Goal: Information Seeking & Learning: Learn about a topic

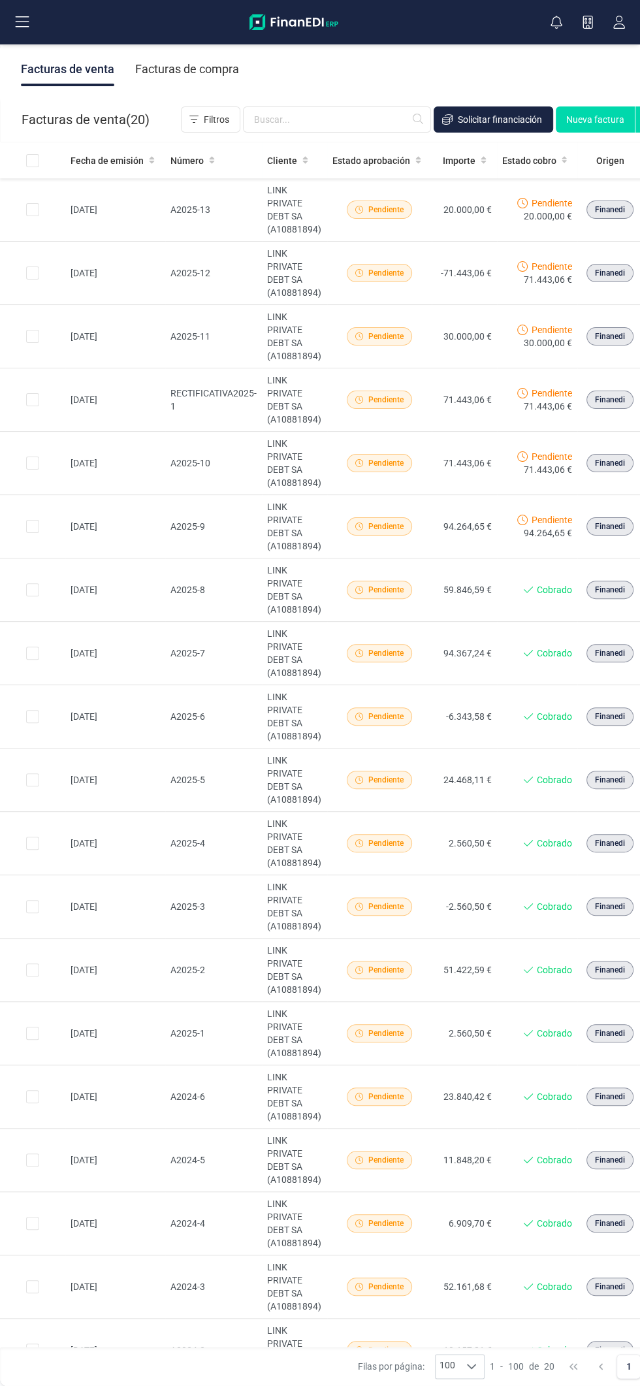
click at [401, 59] on div "Facturas de venta Facturas de compra" at bounding box center [354, 69] width 708 height 55
click at [40, 1] on button at bounding box center [22, 22] width 42 height 42
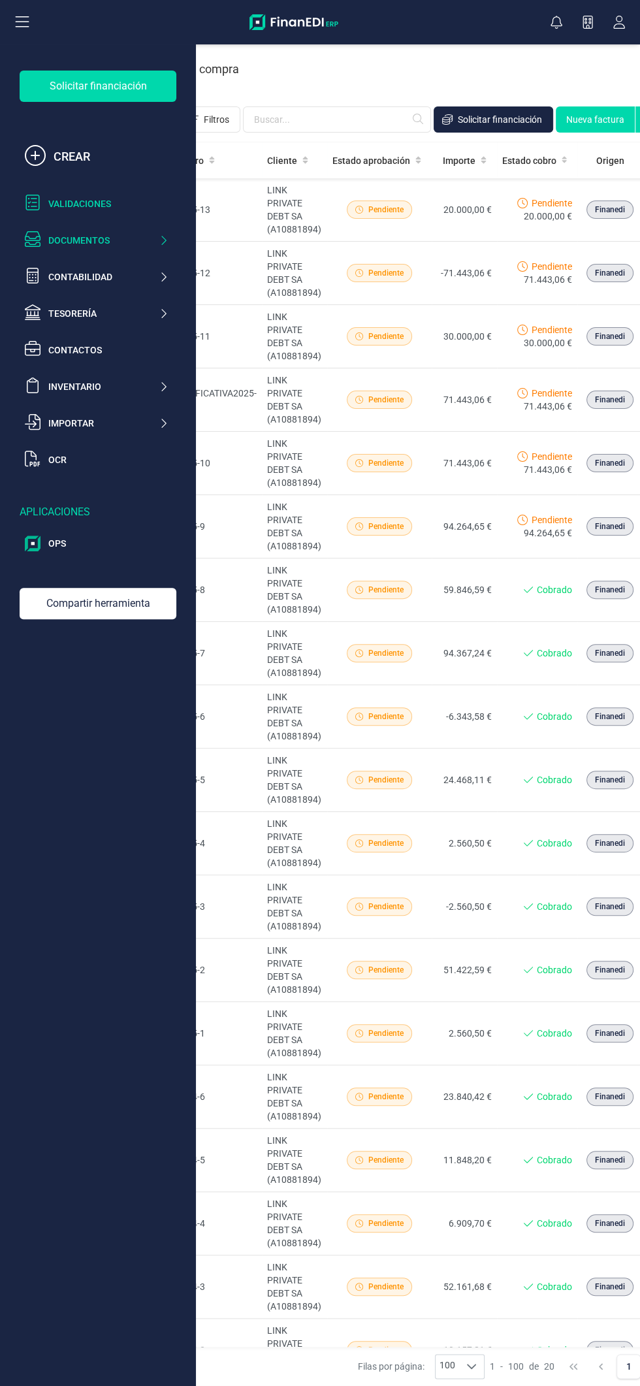
click at [105, 200] on div "Validaciones" at bounding box center [108, 203] width 120 height 13
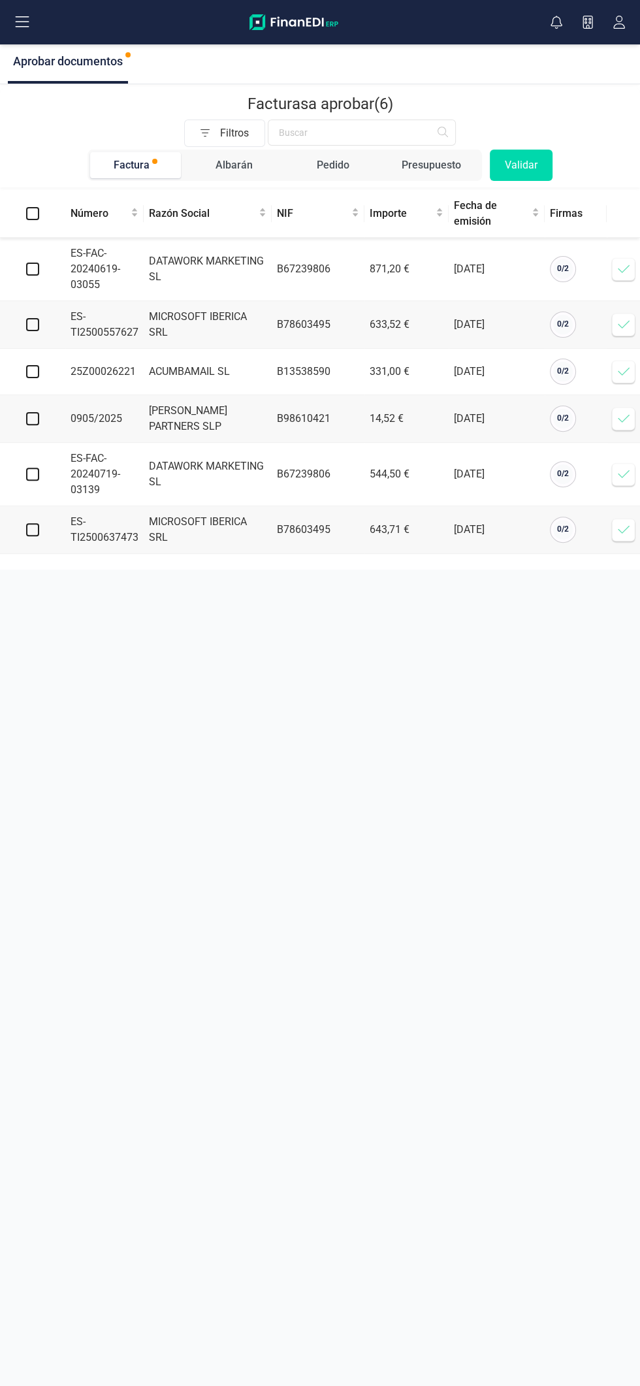
click at [623, 370] on icon at bounding box center [623, 371] width 13 height 13
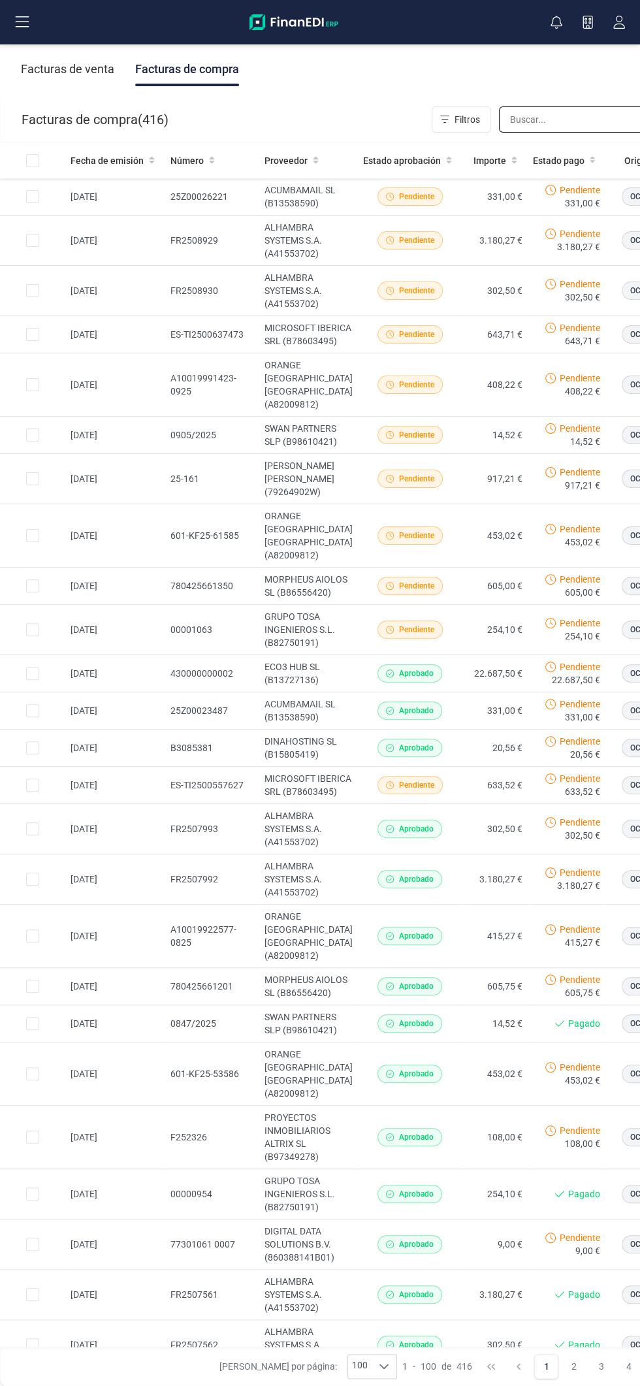
click at [509, 119] on input "text" at bounding box center [593, 119] width 188 height 26
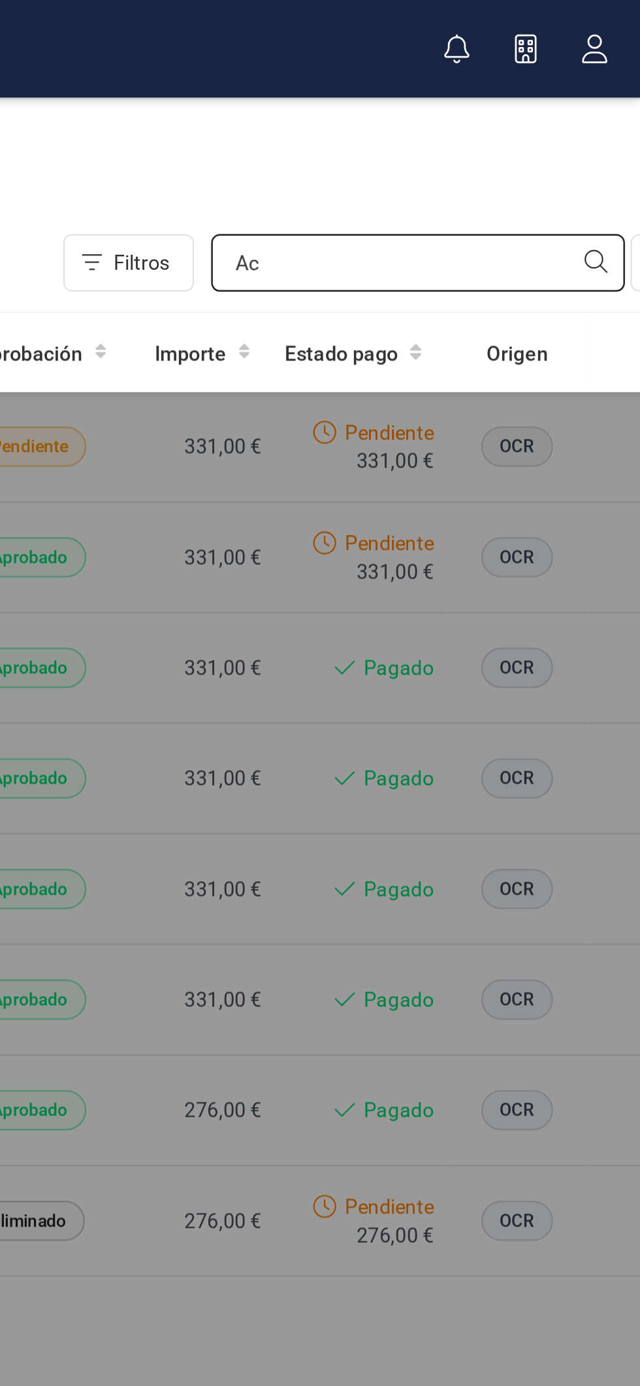
type input "A"
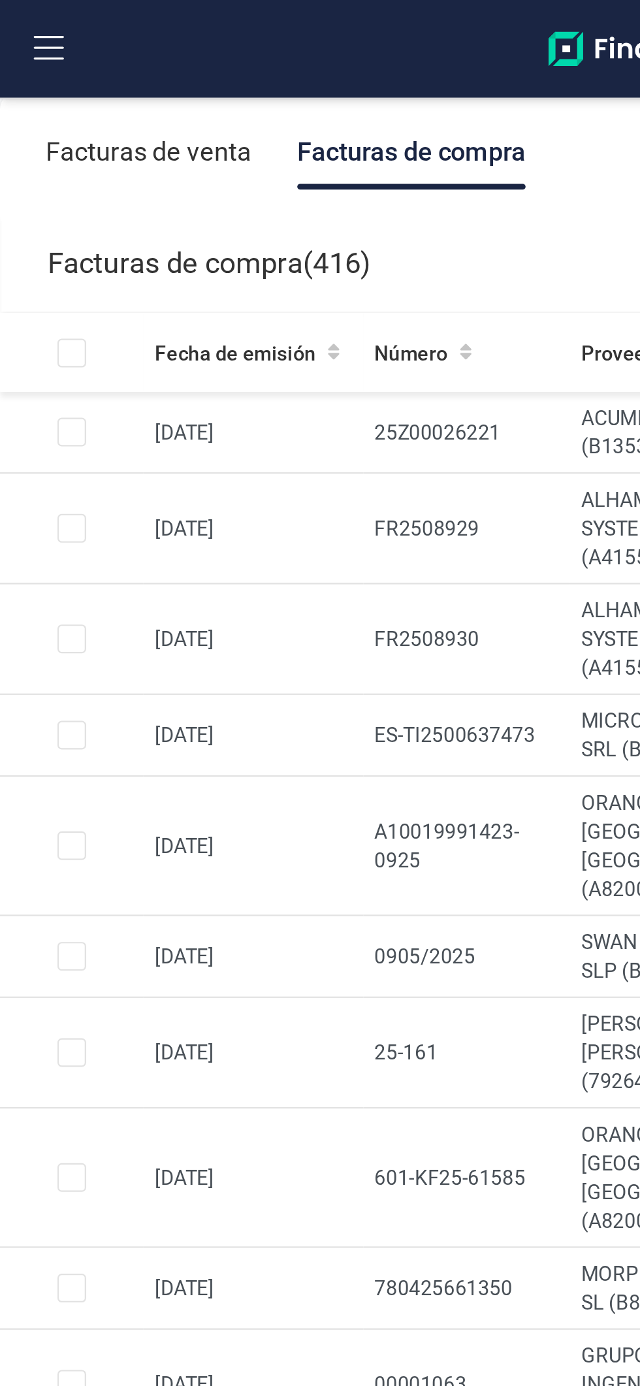
click at [35, 28] on button at bounding box center [22, 22] width 42 height 42
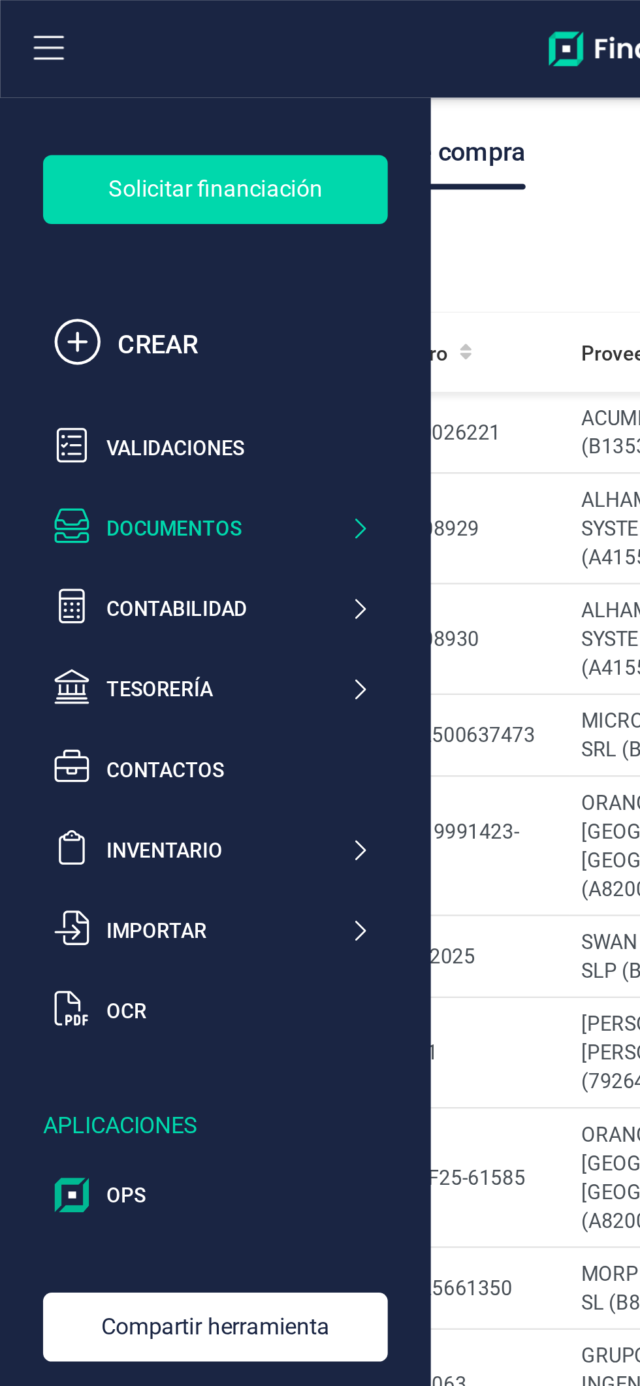
click at [25, 24] on icon at bounding box center [22, 22] width 16 height 16
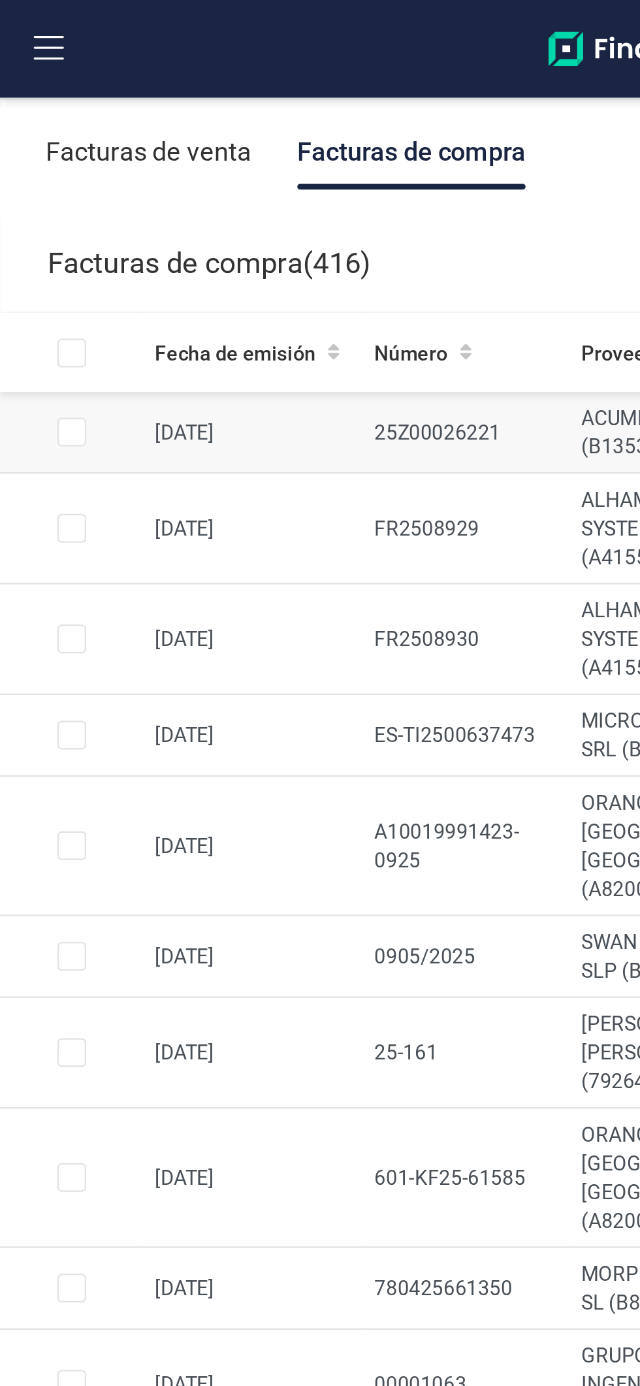
click at [97, 209] on td "13/09/2025" at bounding box center [115, 196] width 100 height 37
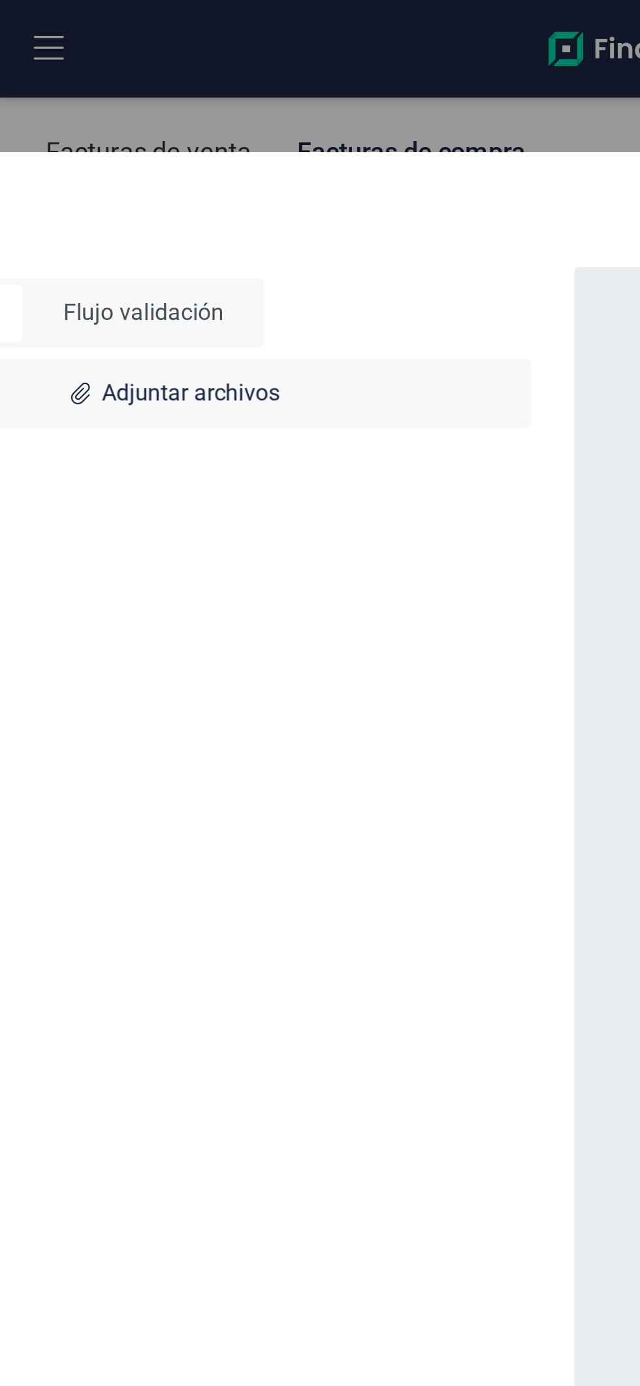
click at [25, 22] on div "Descargar documento Convertir a Documentos Flujo validación Adjuntar archivos" at bounding box center [320, 693] width 640 height 1386
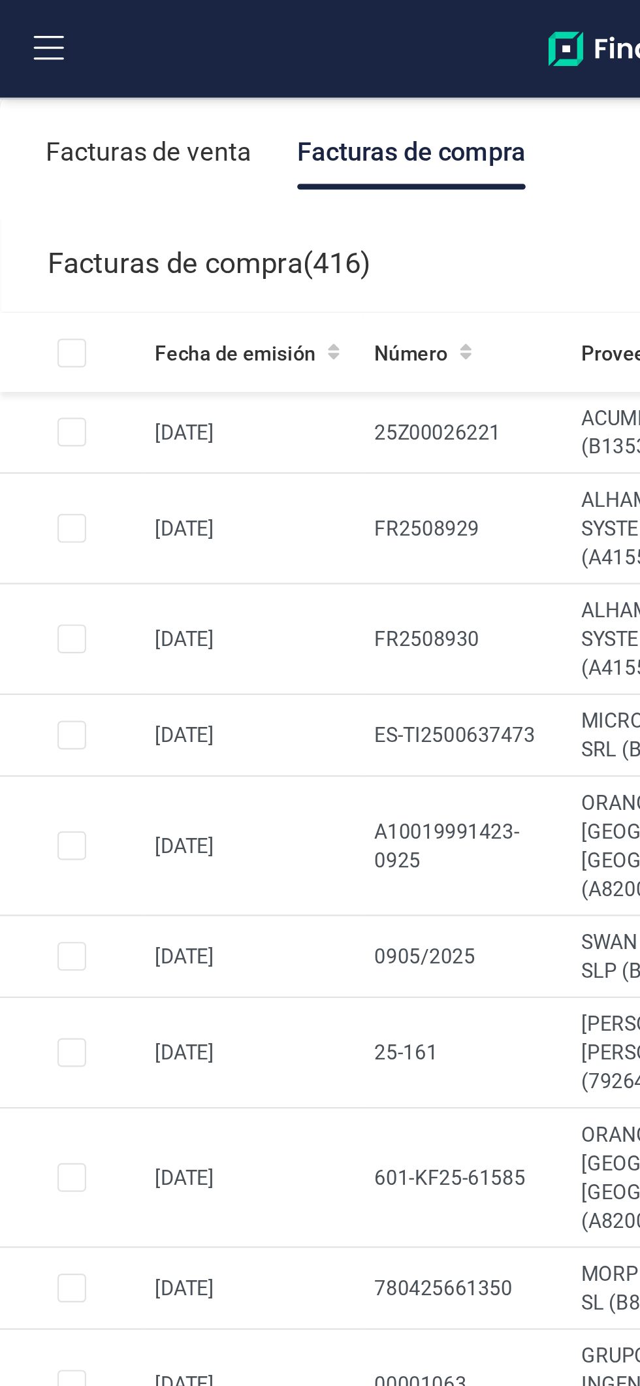
click at [27, 20] on icon at bounding box center [22, 22] width 16 height 16
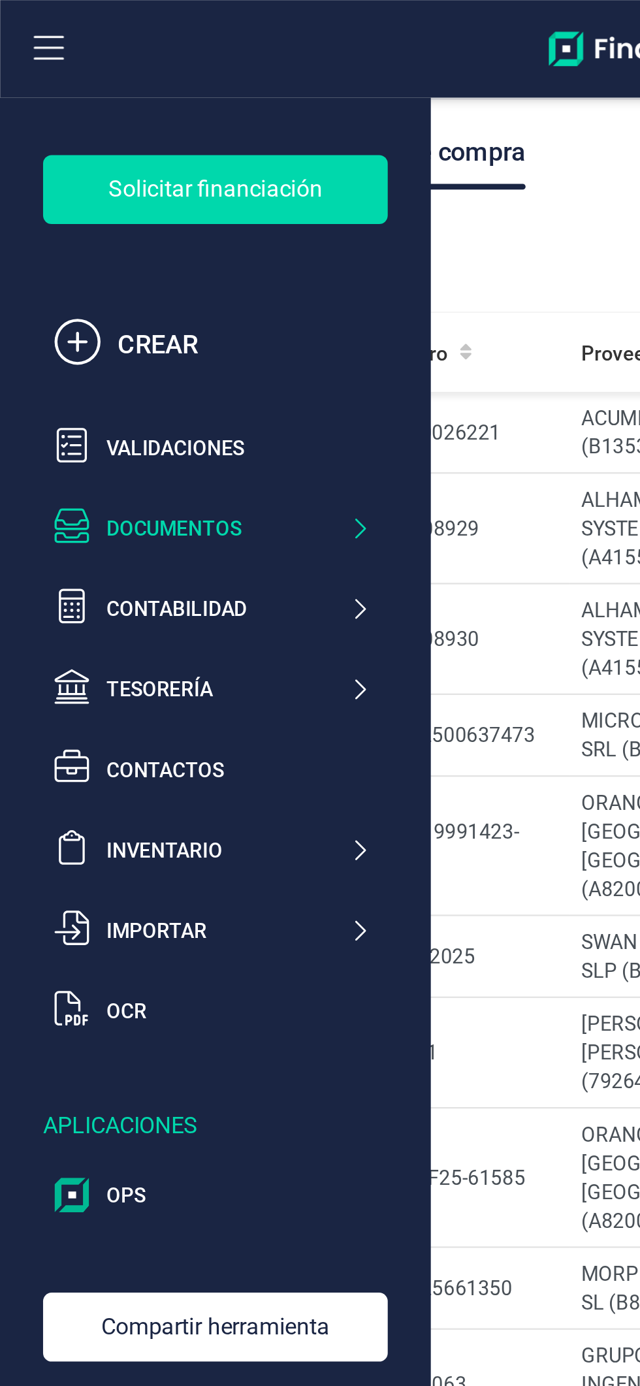
click at [19, 14] on icon at bounding box center [22, 22] width 16 height 16
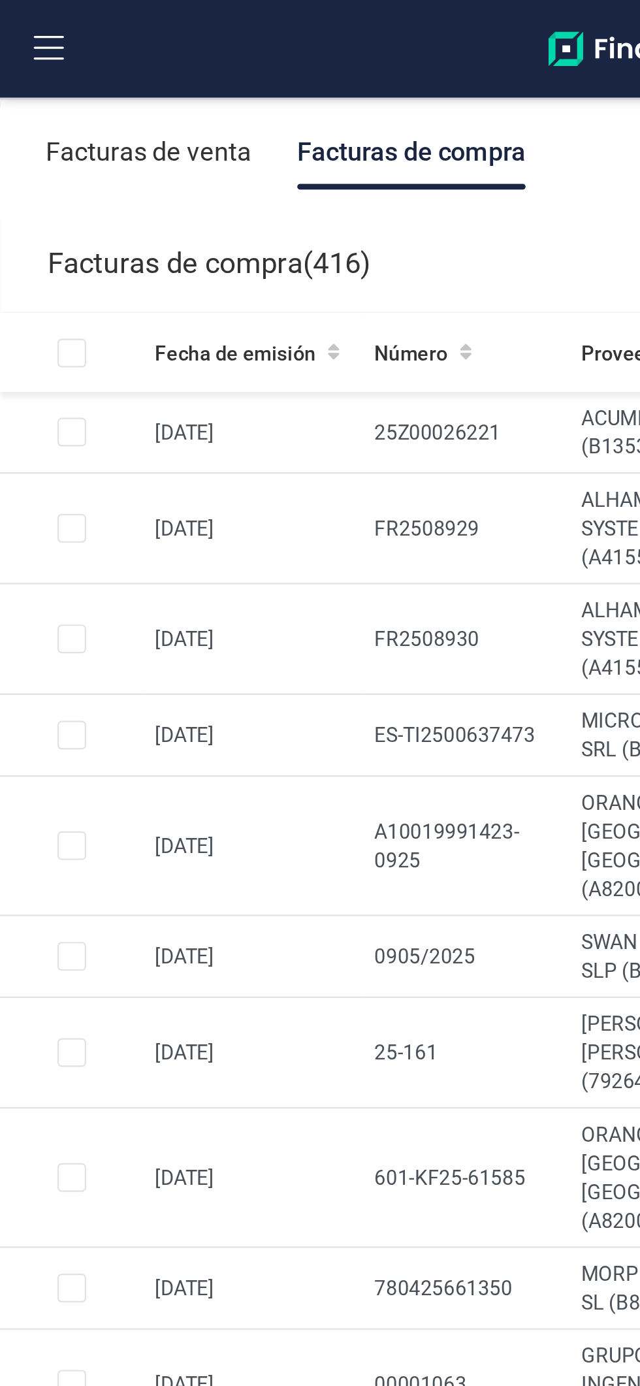
click at [25, 21] on icon at bounding box center [22, 22] width 16 height 16
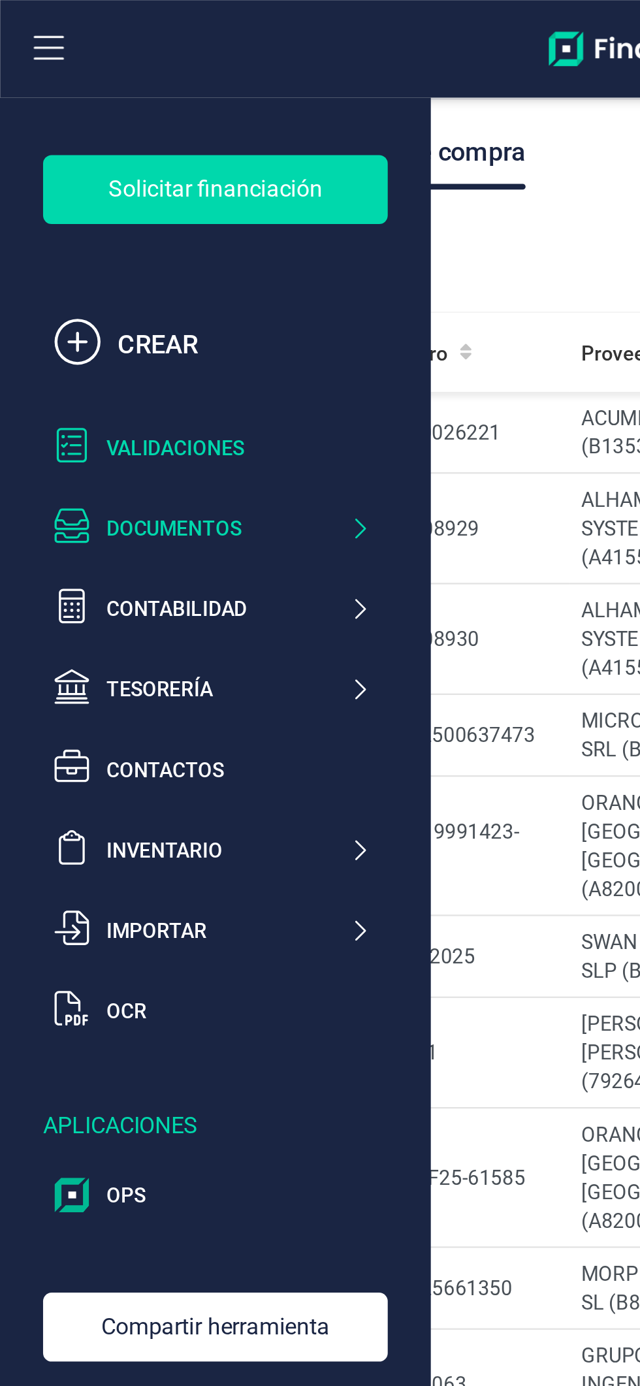
click at [110, 206] on div "Validaciones" at bounding box center [108, 203] width 120 height 13
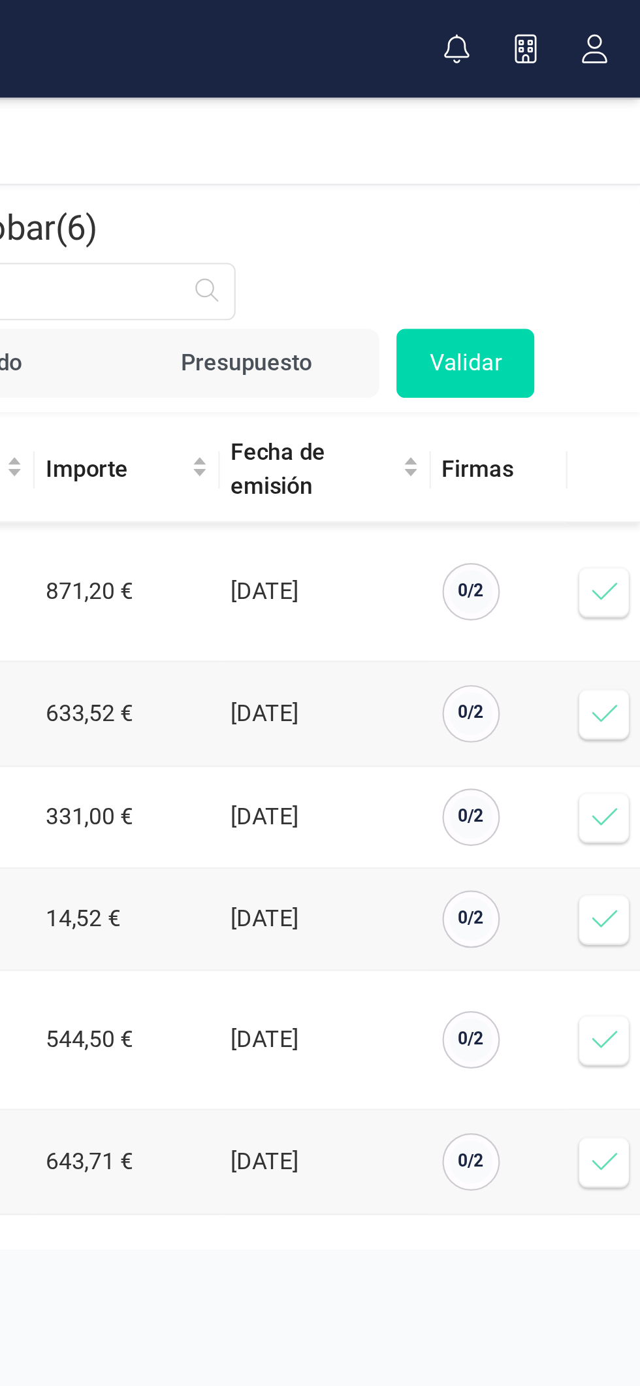
click at [624, 378] on span at bounding box center [624, 372] width 26 height 26
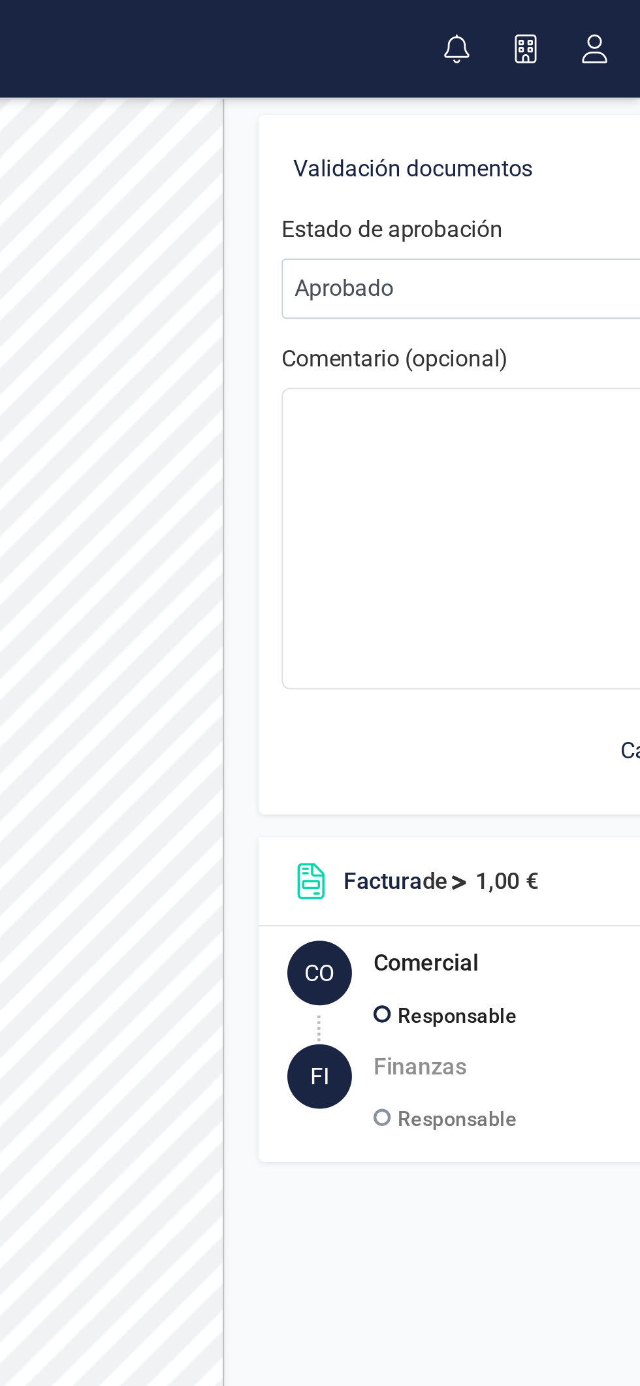
scroll to position [0, 145]
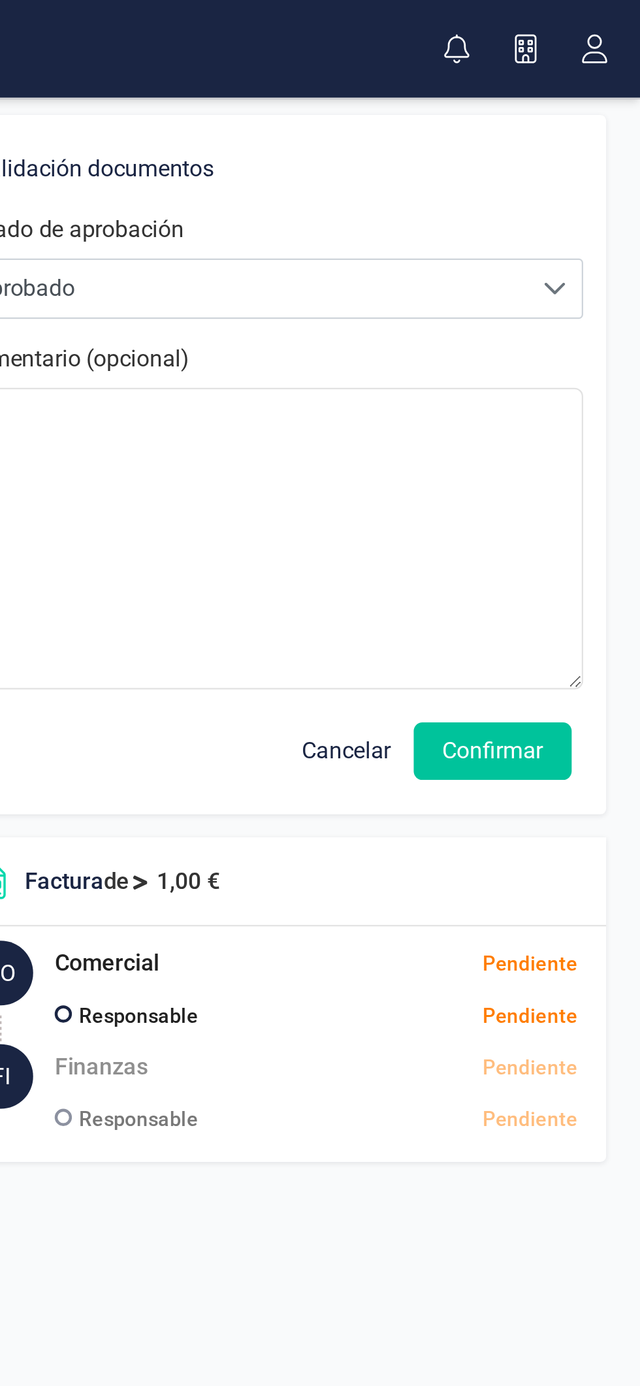
click at [578, 345] on button "Confirmar" at bounding box center [573, 342] width 72 height 26
click at [578, 340] on button "Confirmar" at bounding box center [573, 342] width 72 height 26
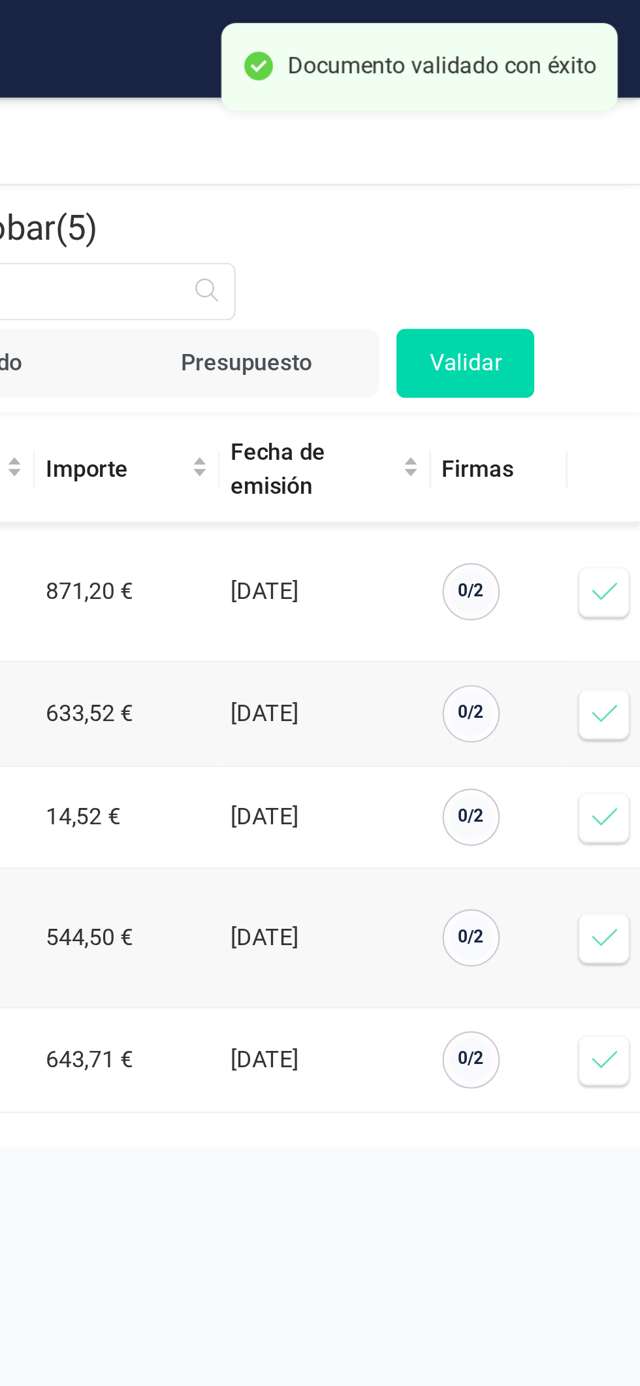
click at [621, 378] on span at bounding box center [624, 372] width 26 height 26
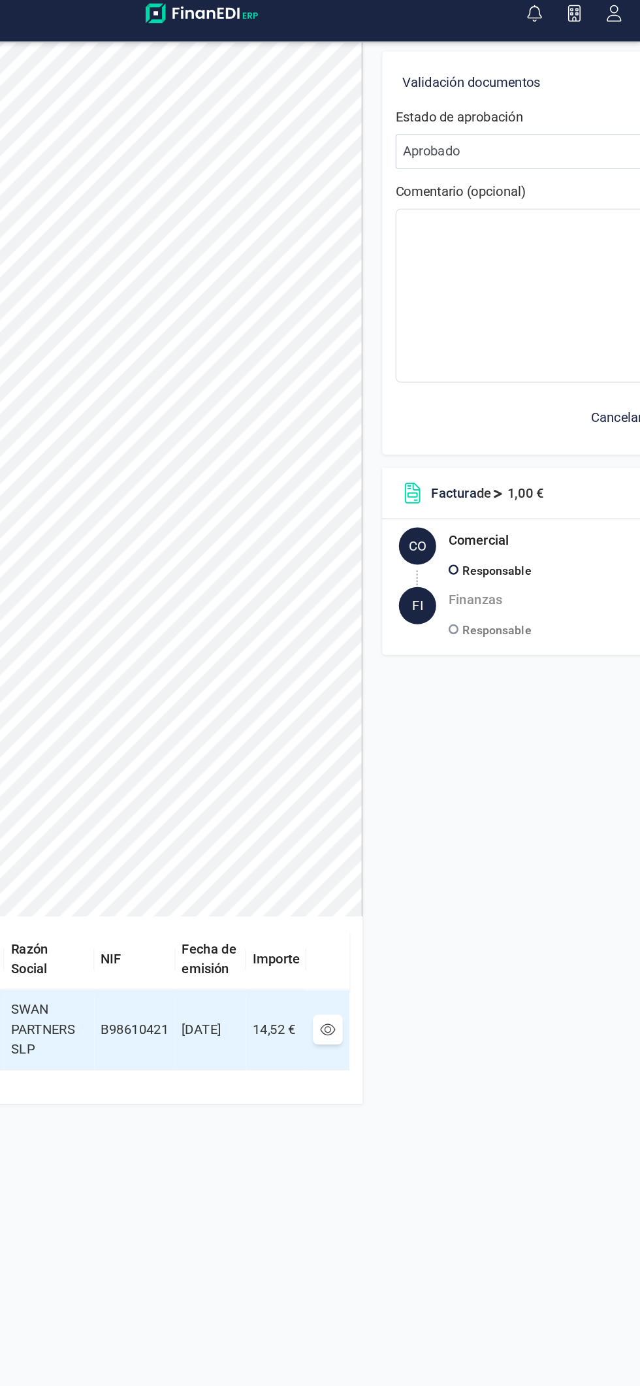
scroll to position [0, 115]
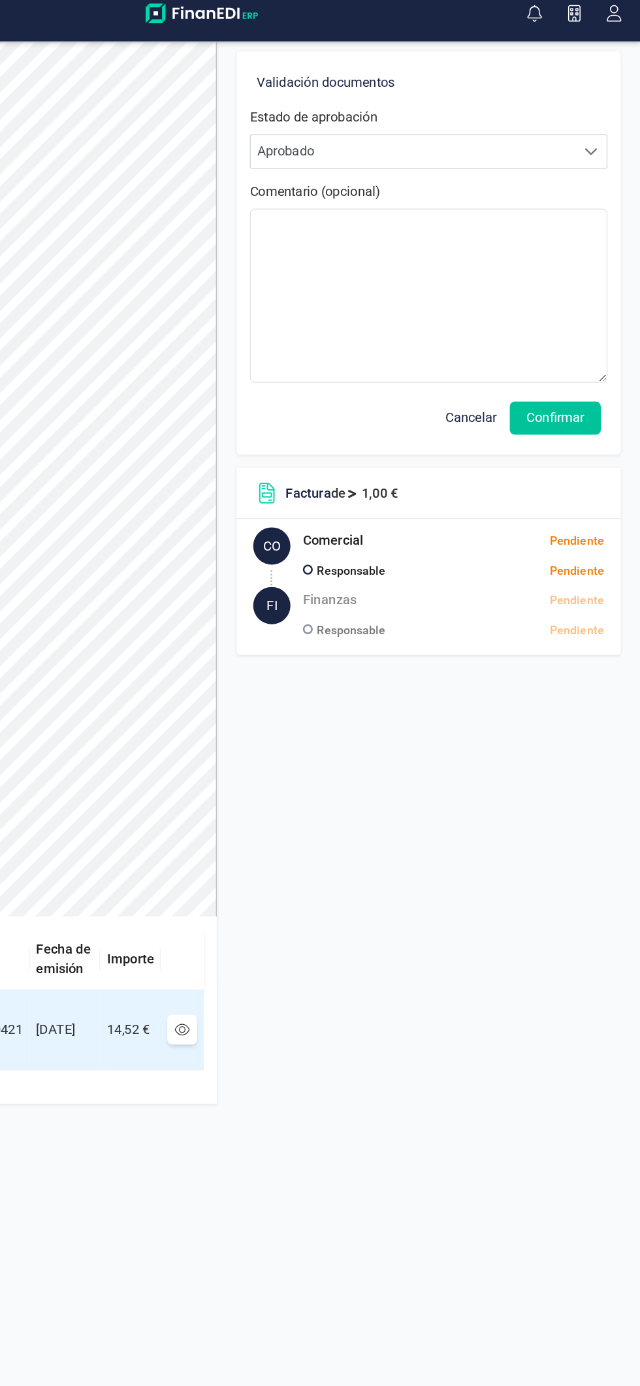
click at [590, 342] on button "Confirmar" at bounding box center [573, 342] width 72 height 26
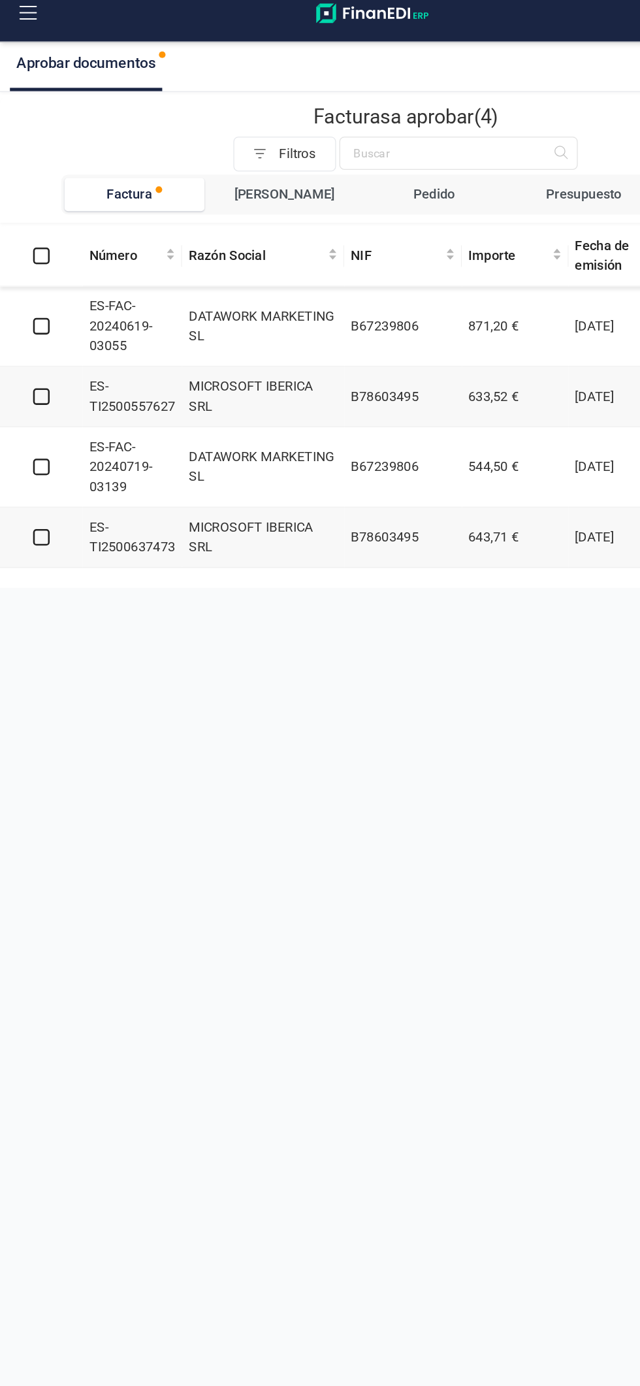
click at [33, 21] on button at bounding box center [22, 22] width 42 height 42
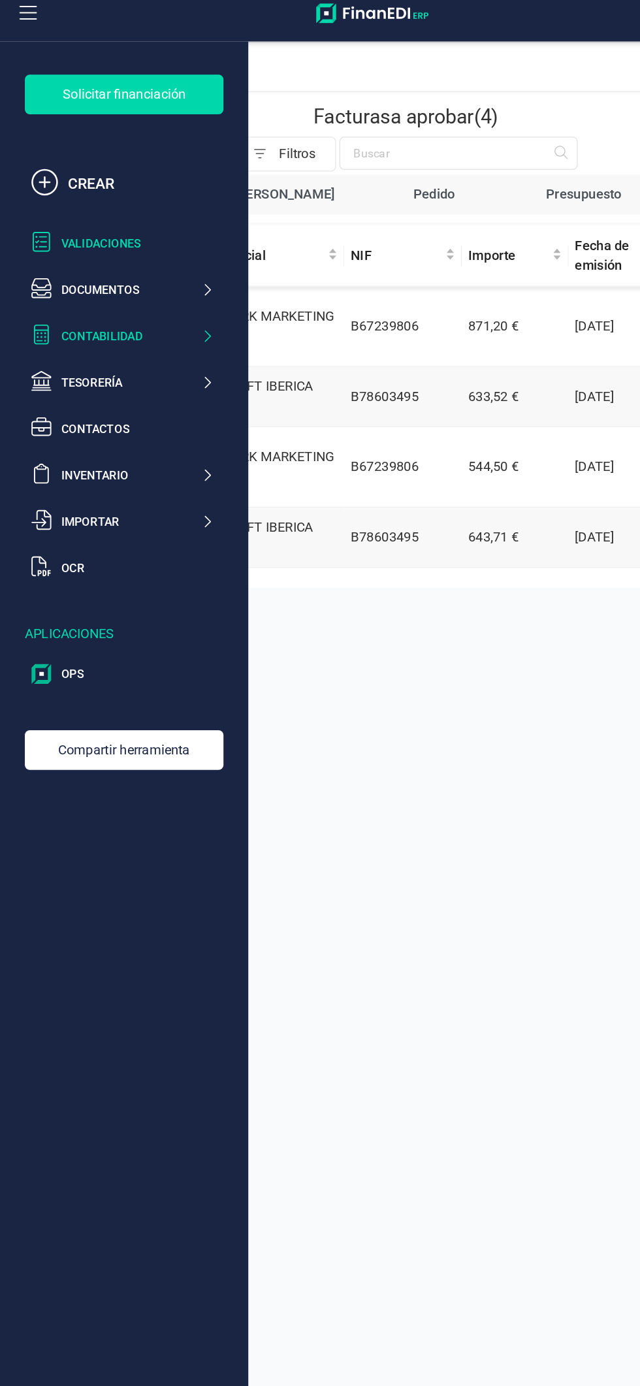
click at [163, 277] on icon at bounding box center [164, 276] width 10 height 13
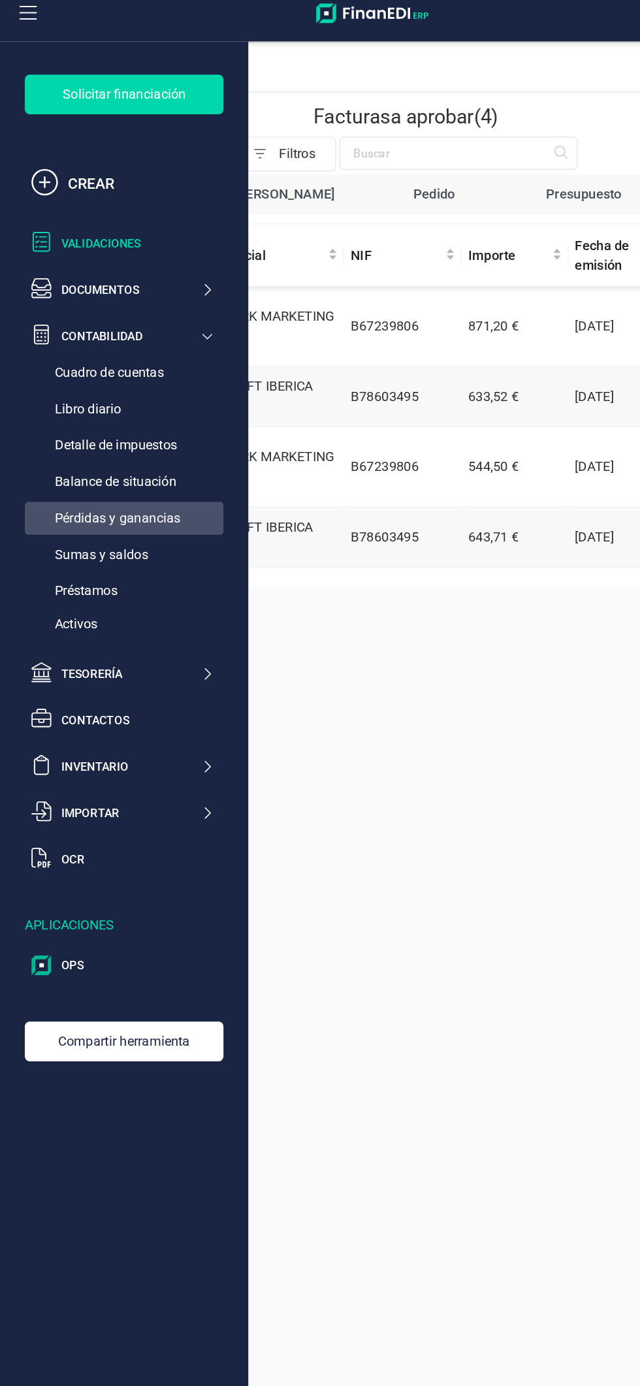
click at [138, 430] on div "Pérdidas y ganancias" at bounding box center [98, 421] width 157 height 26
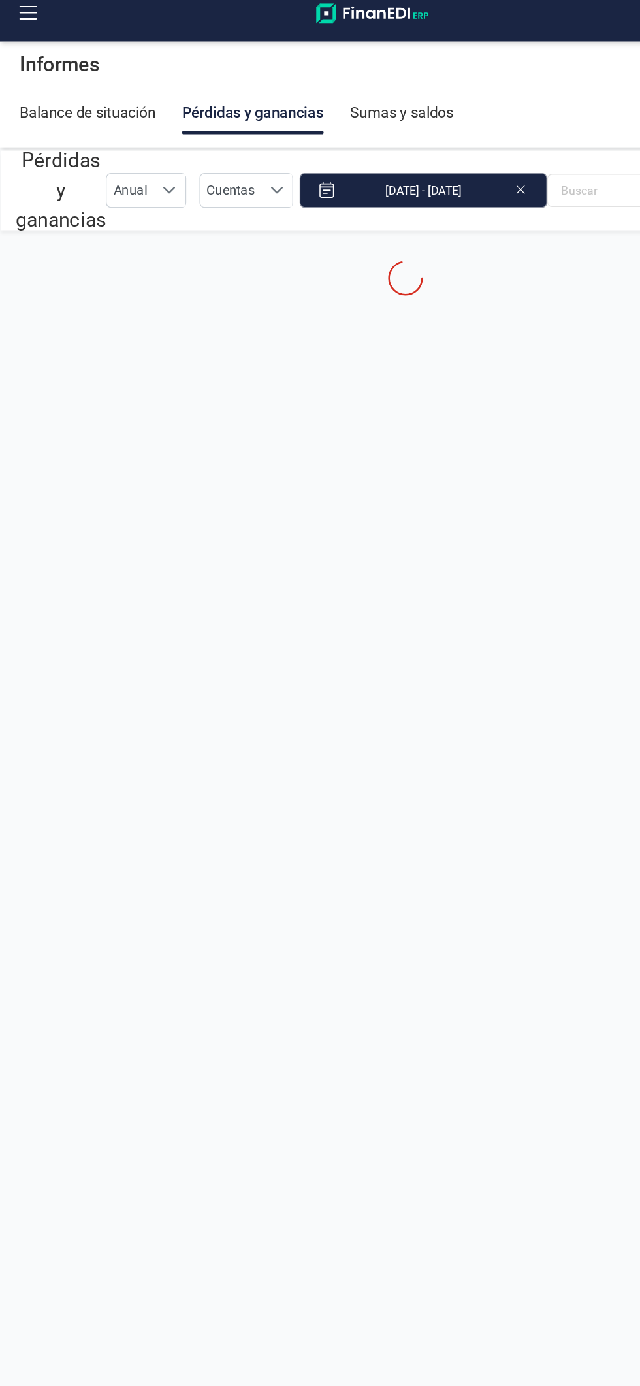
click at [363, 157] on input "[DATE] - [DATE]" at bounding box center [333, 161] width 195 height 27
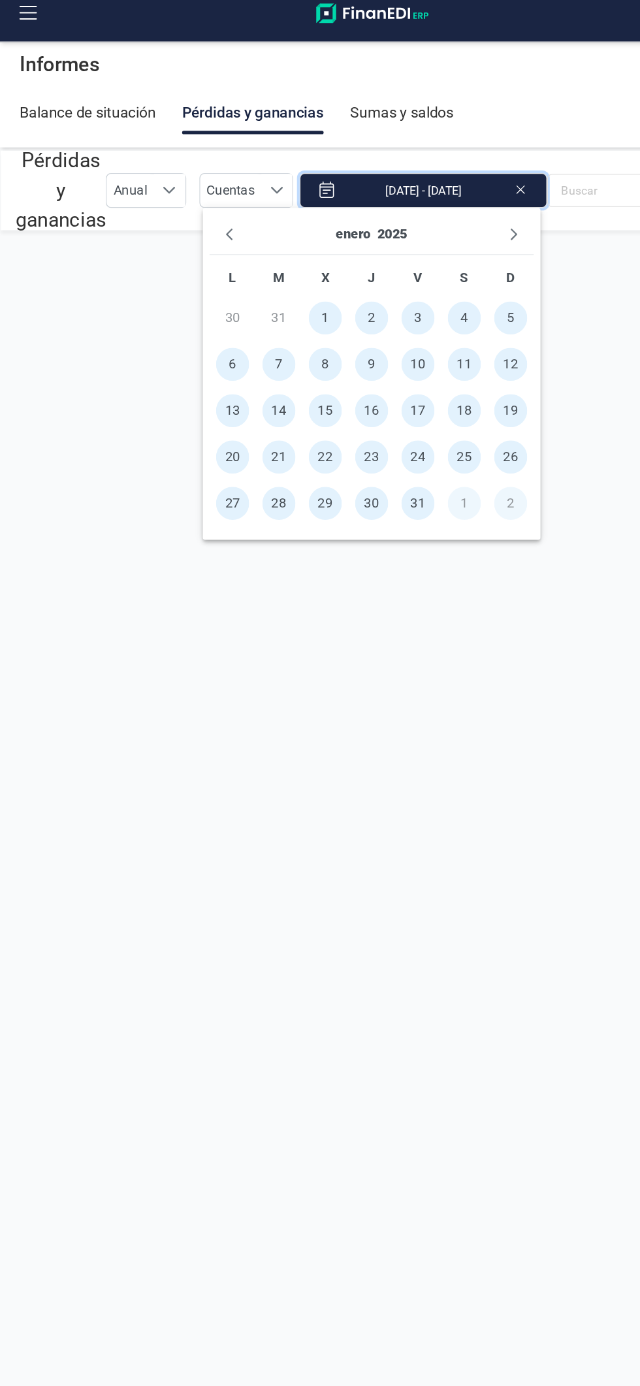
click at [418, 197] on div "enero 2025" at bounding box center [293, 197] width 256 height 32
click at [416, 202] on div "enero 2025" at bounding box center [293, 197] width 256 height 32
click at [405, 196] on icon "Next Month" at bounding box center [405, 196] width 10 height 10
click at [419, 201] on div "febrero 2025" at bounding box center [293, 197] width 256 height 32
click at [417, 201] on div "febrero 2025" at bounding box center [293, 197] width 256 height 32
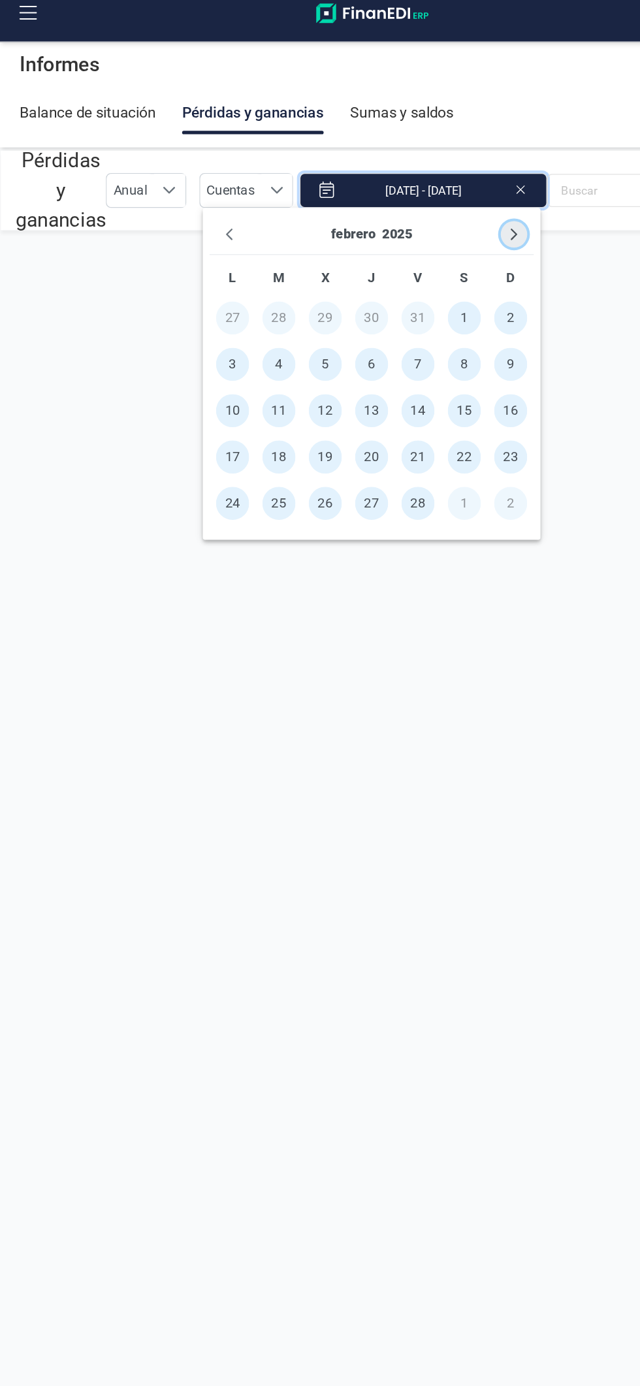
click at [406, 198] on icon "Next Month" at bounding box center [405, 196] width 10 height 10
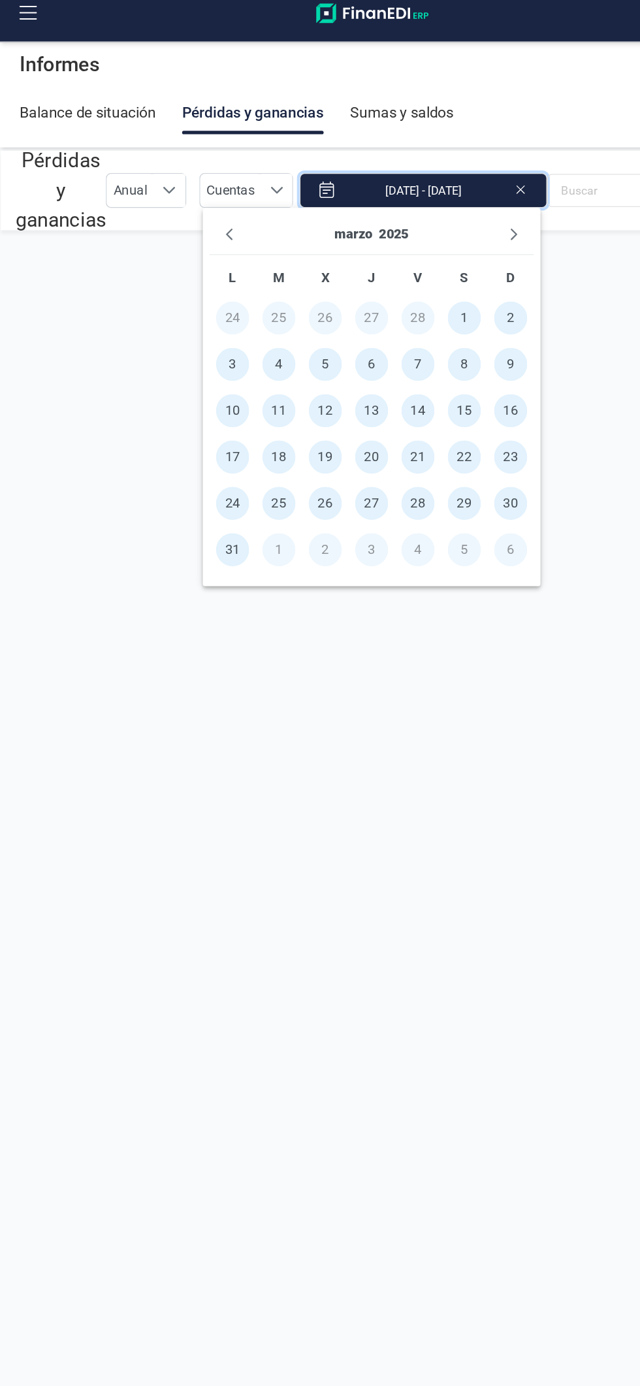
click at [426, 216] on div "marzo 2025 L M X J V S D 24 25 26 27 28 1 2 3 4 5 6 7 8 9 10 11 12 13 14 15 16 …" at bounding box center [293, 325] width 267 height 299
click at [404, 204] on button "Next Month" at bounding box center [405, 196] width 21 height 21
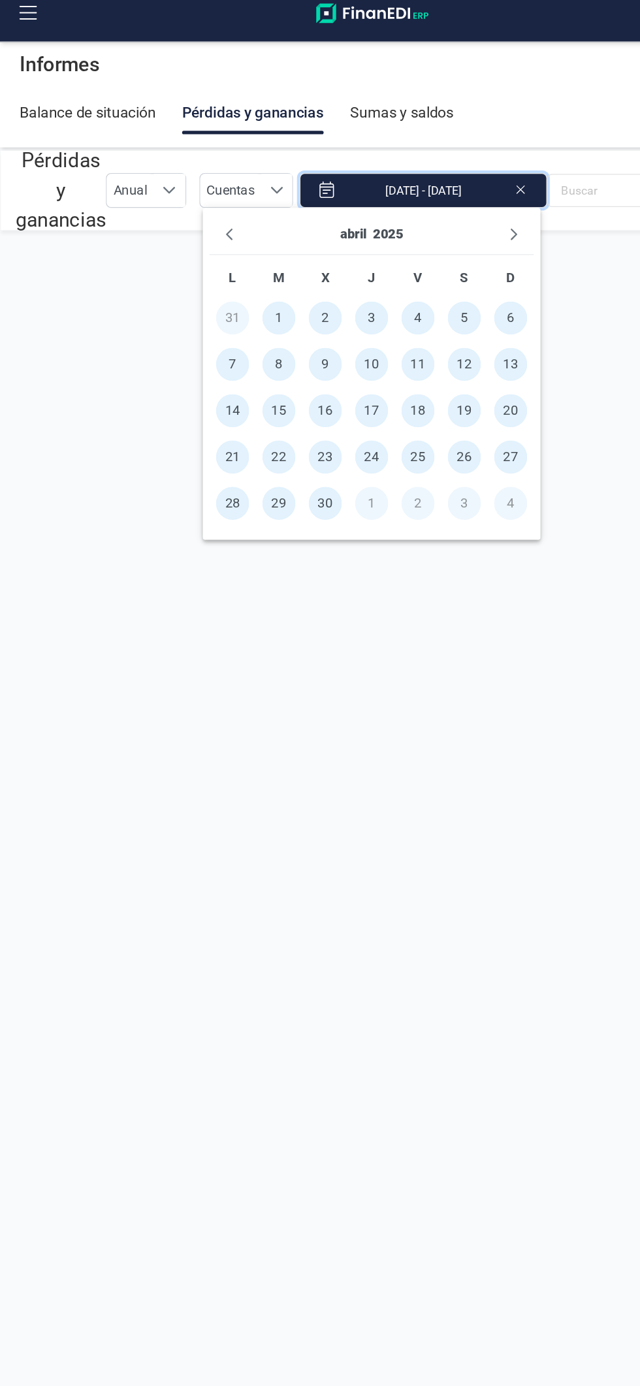
click at [415, 202] on div "abril 2025" at bounding box center [293, 197] width 256 height 32
click at [417, 204] on div "abril 2025" at bounding box center [293, 197] width 256 height 32
click at [412, 220] on th "D" at bounding box center [403, 231] width 37 height 26
click at [405, 198] on icon "Next Month" at bounding box center [405, 196] width 5 height 9
click at [405, 197] on icon "Next Month" at bounding box center [405, 196] width 10 height 10
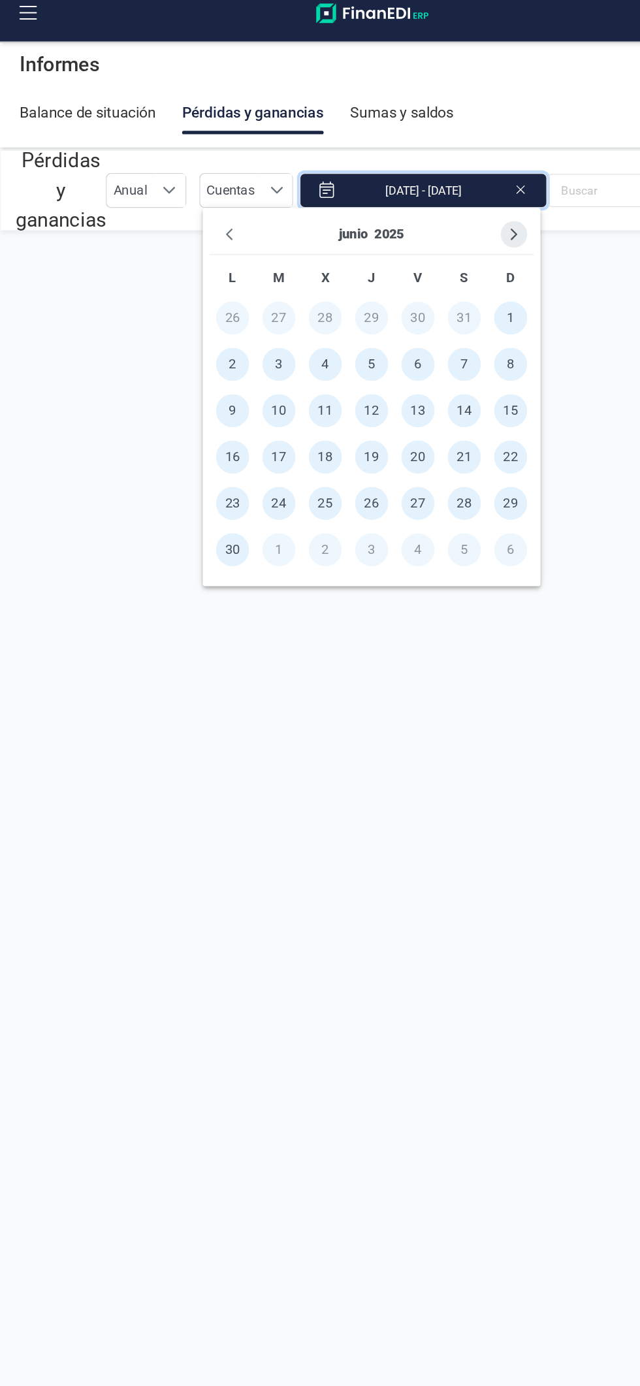
click at [405, 201] on icon "Next Month" at bounding box center [405, 196] width 10 height 10
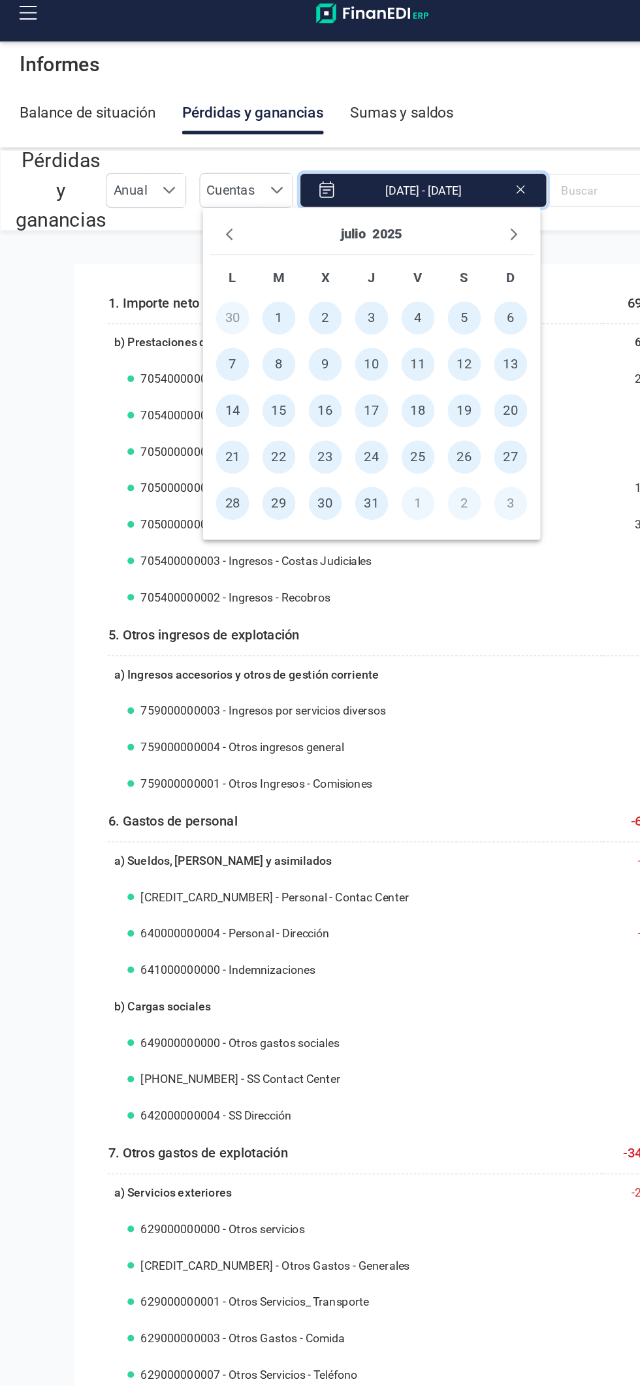
click at [226, 265] on span "1" at bounding box center [220, 263] width 26 height 26
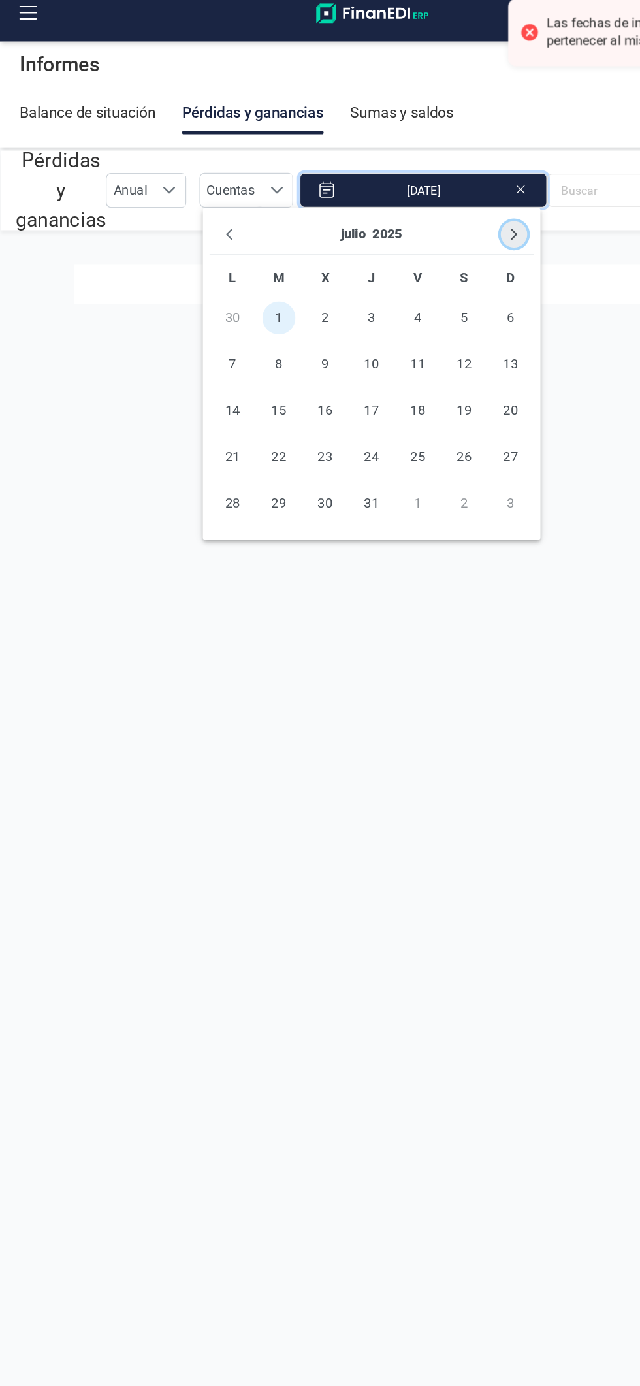
click at [410, 201] on icon "Next Month" at bounding box center [405, 196] width 10 height 10
click at [403, 202] on button "Next Month" at bounding box center [405, 196] width 21 height 21
click at [188, 330] on span "15" at bounding box center [183, 336] width 26 height 26
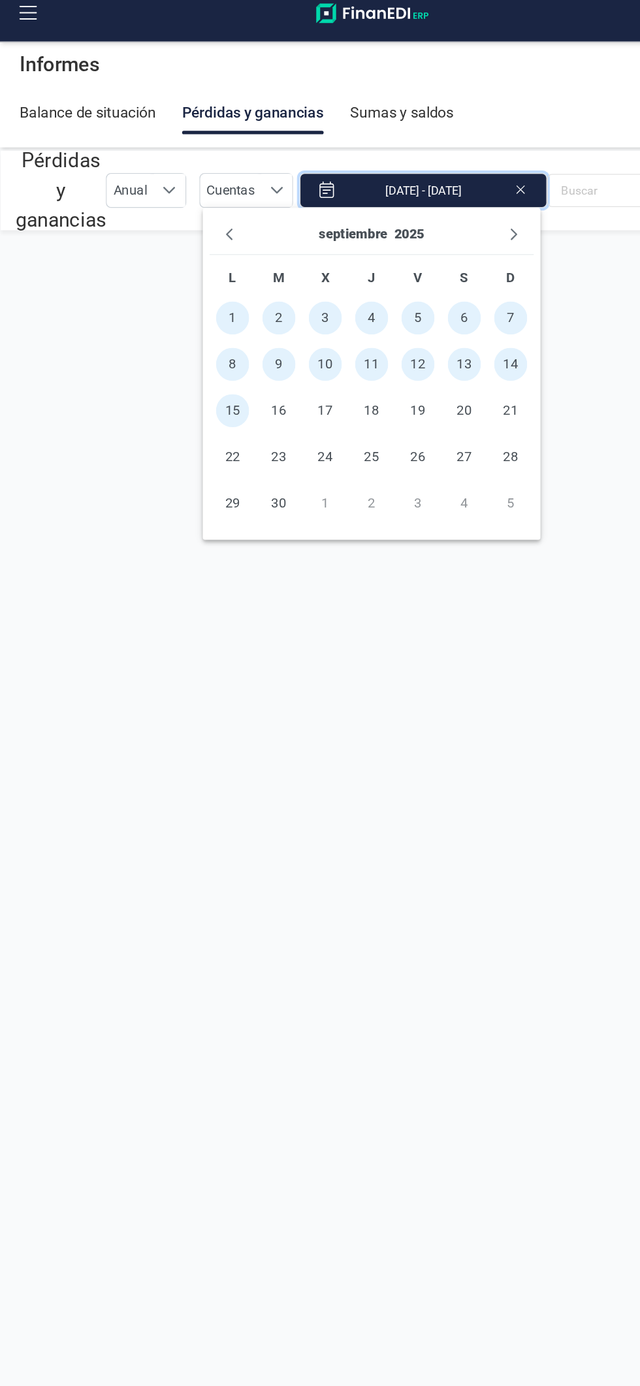
click at [342, 535] on section "Pérdidas y ganancias Anual Anual Cuentas Cuentas [DATE] - [DATE]" at bounding box center [320, 734] width 640 height 1207
click at [403, 537] on section "Pérdidas y ganancias Anual Anual Cuentas Cuentas [DATE] - [DATE]" at bounding box center [320, 734] width 640 height 1207
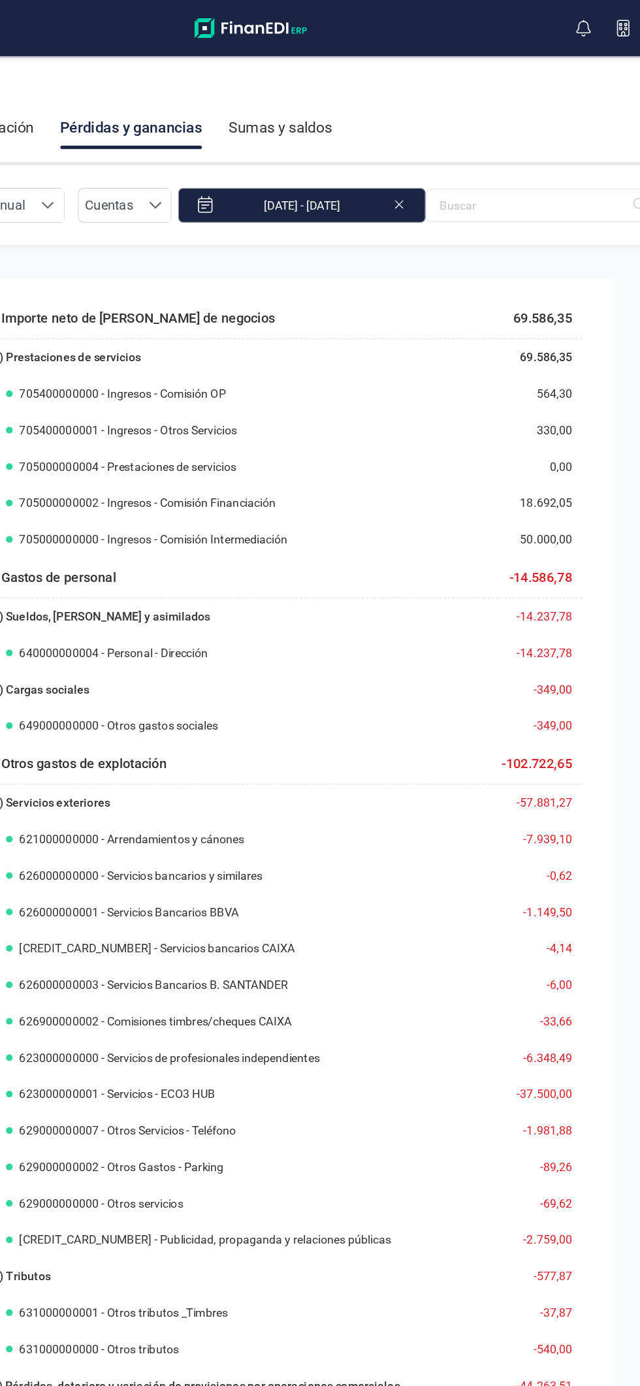
click at [353, 164] on input "[DATE] - [DATE]" at bounding box center [333, 161] width 195 height 27
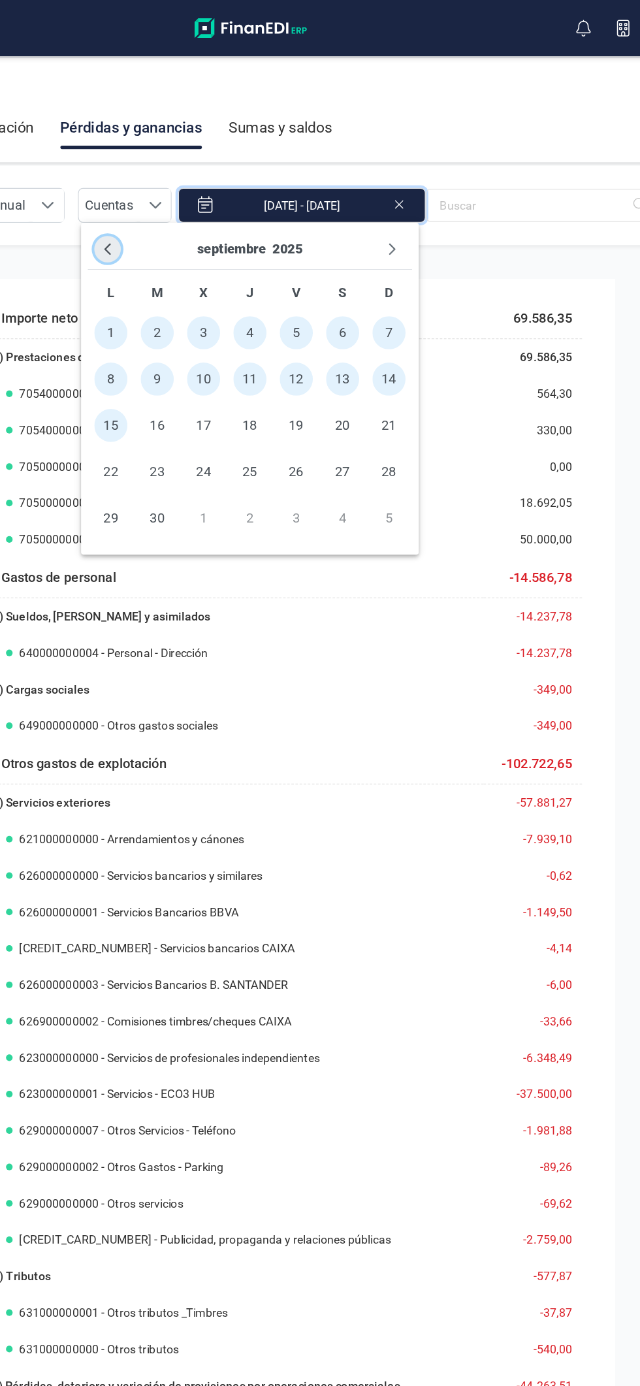
click at [180, 196] on icon "Previous Month" at bounding box center [181, 196] width 10 height 10
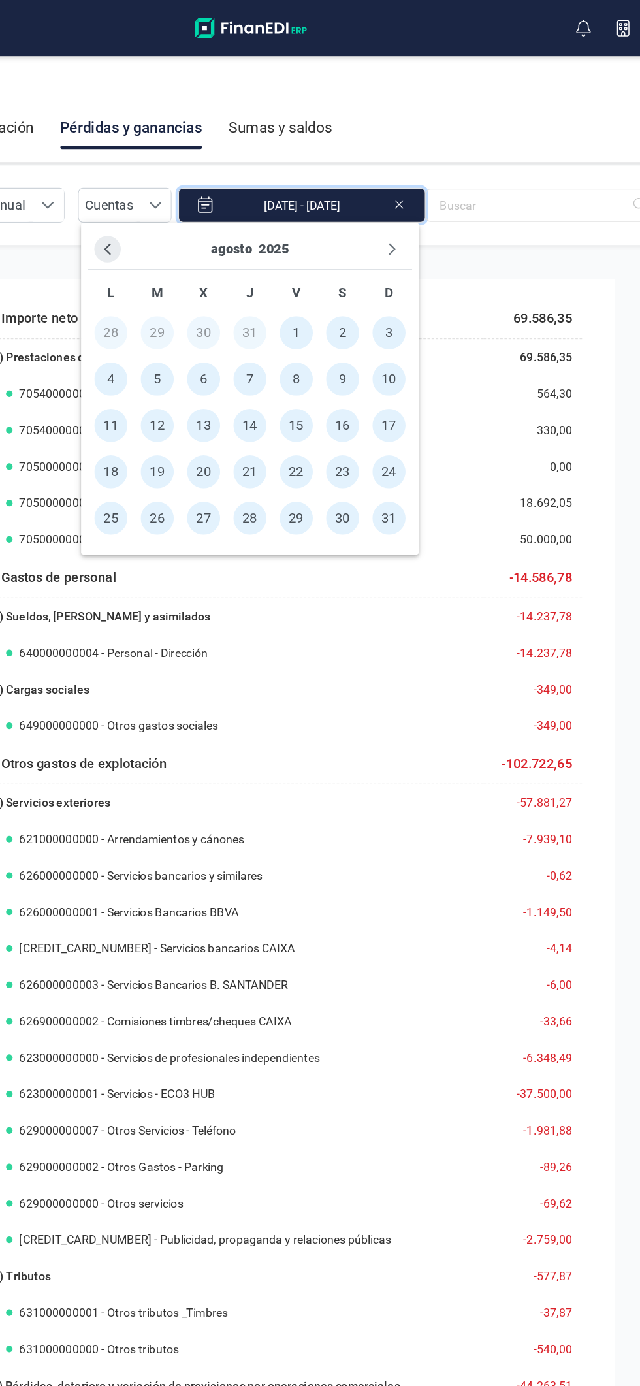
click at [186, 196] on icon "Previous Month" at bounding box center [181, 196] width 10 height 10
click at [169, 204] on div "[PERSON_NAME] 2025" at bounding box center [293, 197] width 256 height 32
click at [180, 196] on icon "Previous Month" at bounding box center [181, 196] width 10 height 10
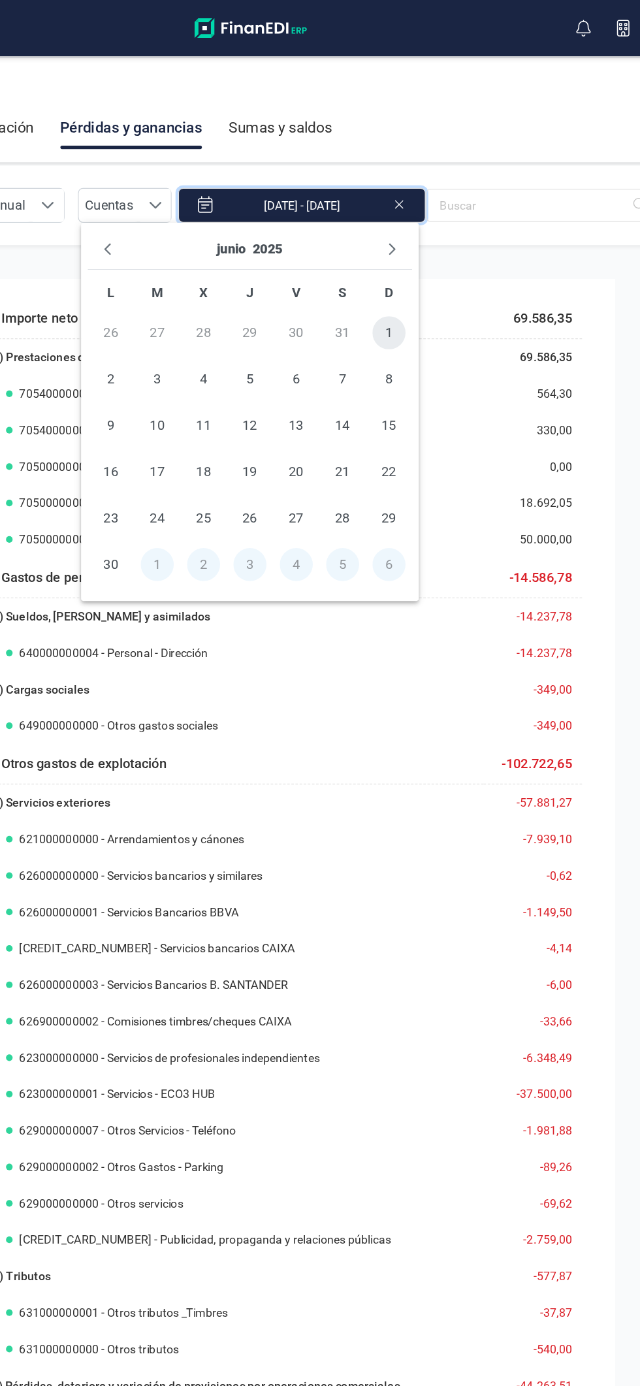
click at [403, 265] on span "1" at bounding box center [403, 263] width 26 height 26
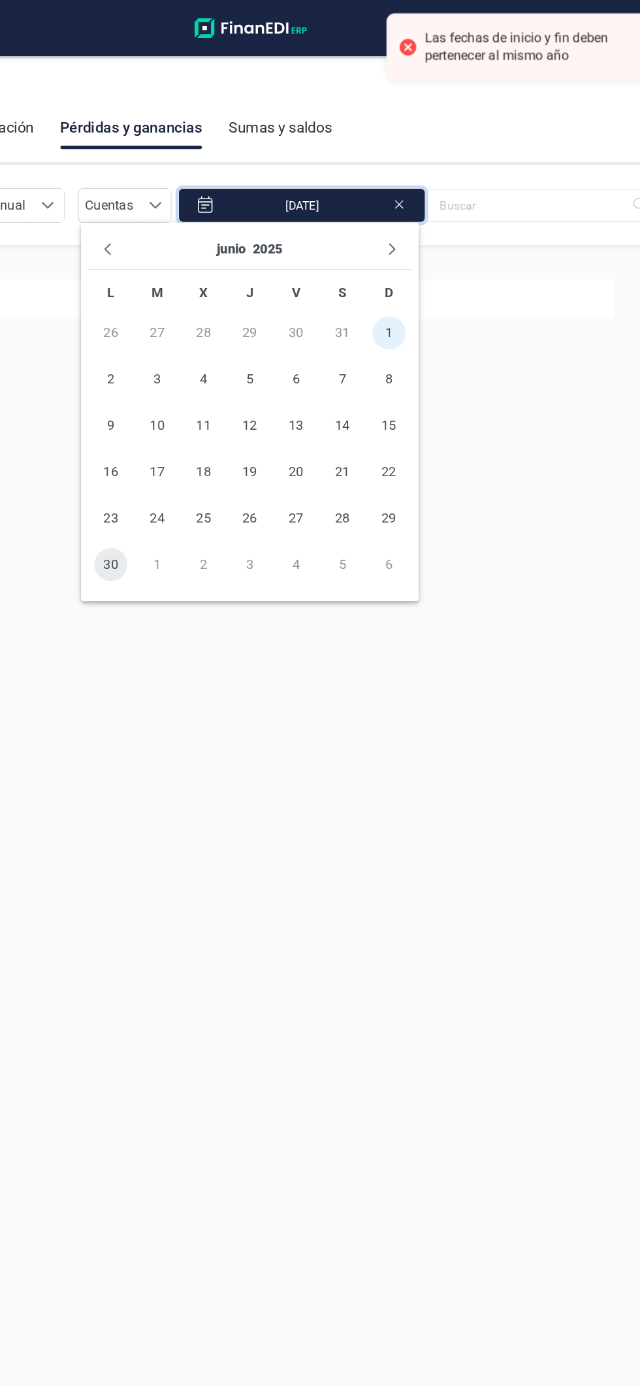
click at [183, 445] on span "30" at bounding box center [183, 445] width 26 height 26
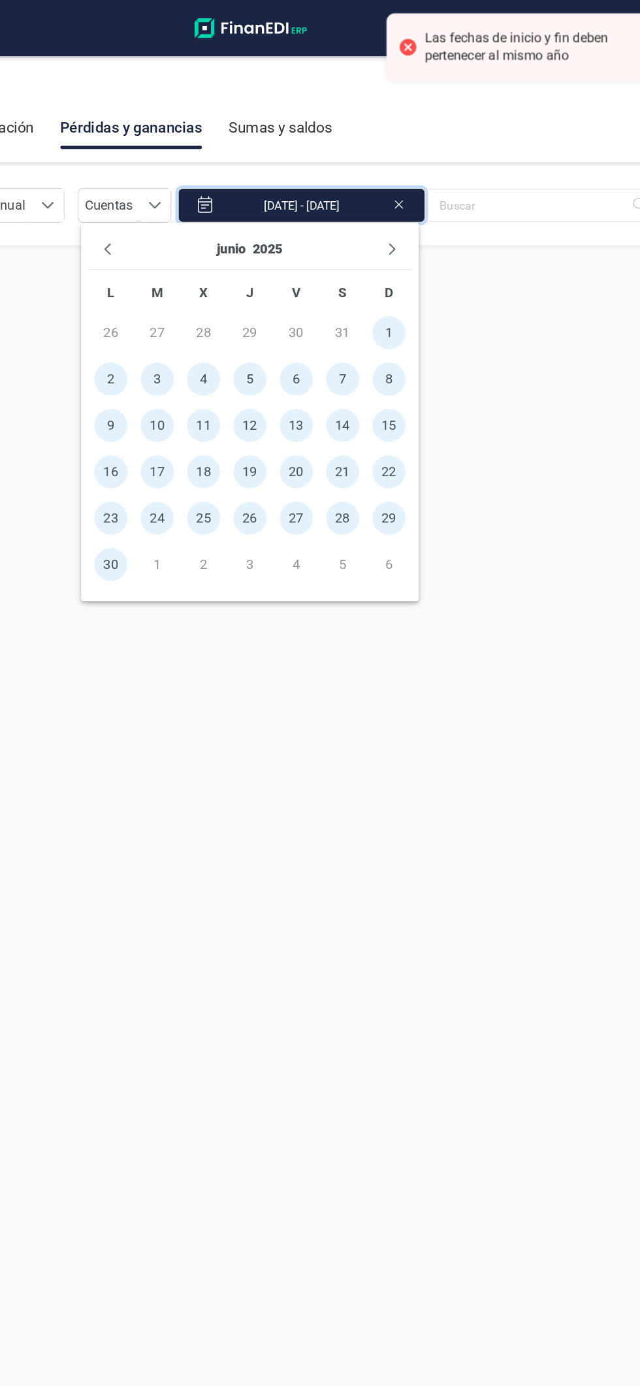
click at [547, 349] on section "Pérdidas y ganancias Anual Anual Cuentas Cuentas [DATE] - [DATE]" at bounding box center [320, 734] width 640 height 1207
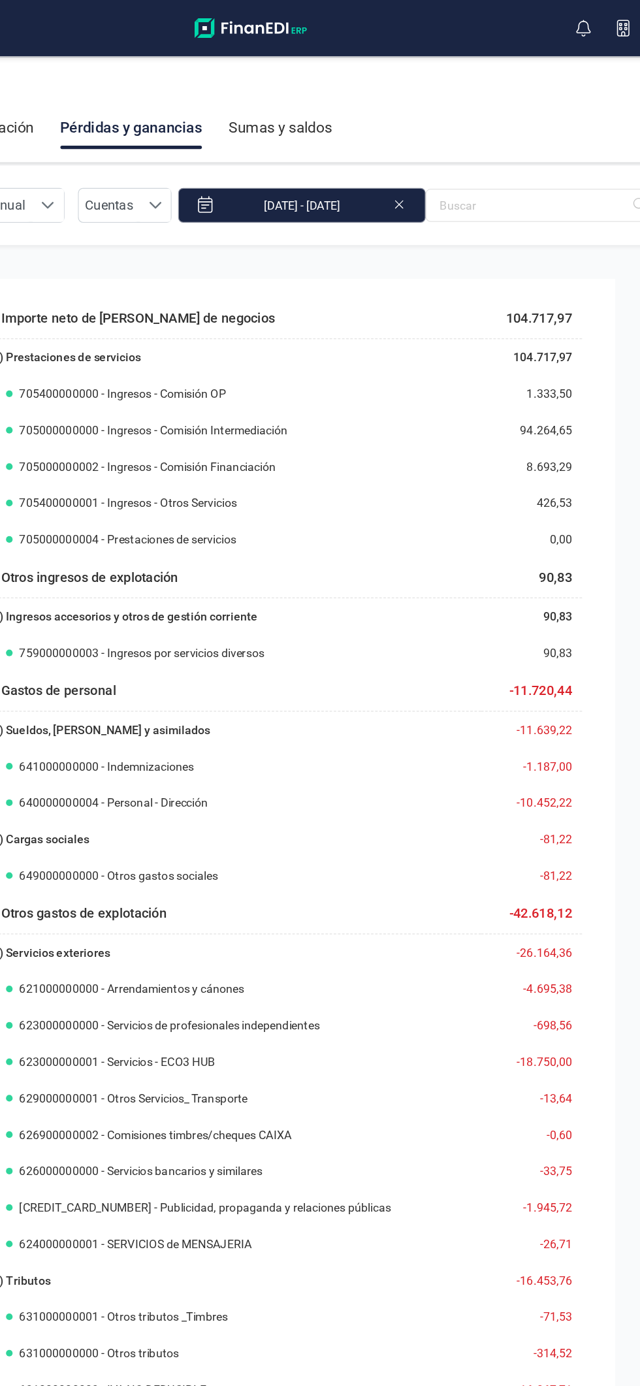
click at [392, 167] on input "[DATE] - [DATE]" at bounding box center [333, 161] width 195 height 27
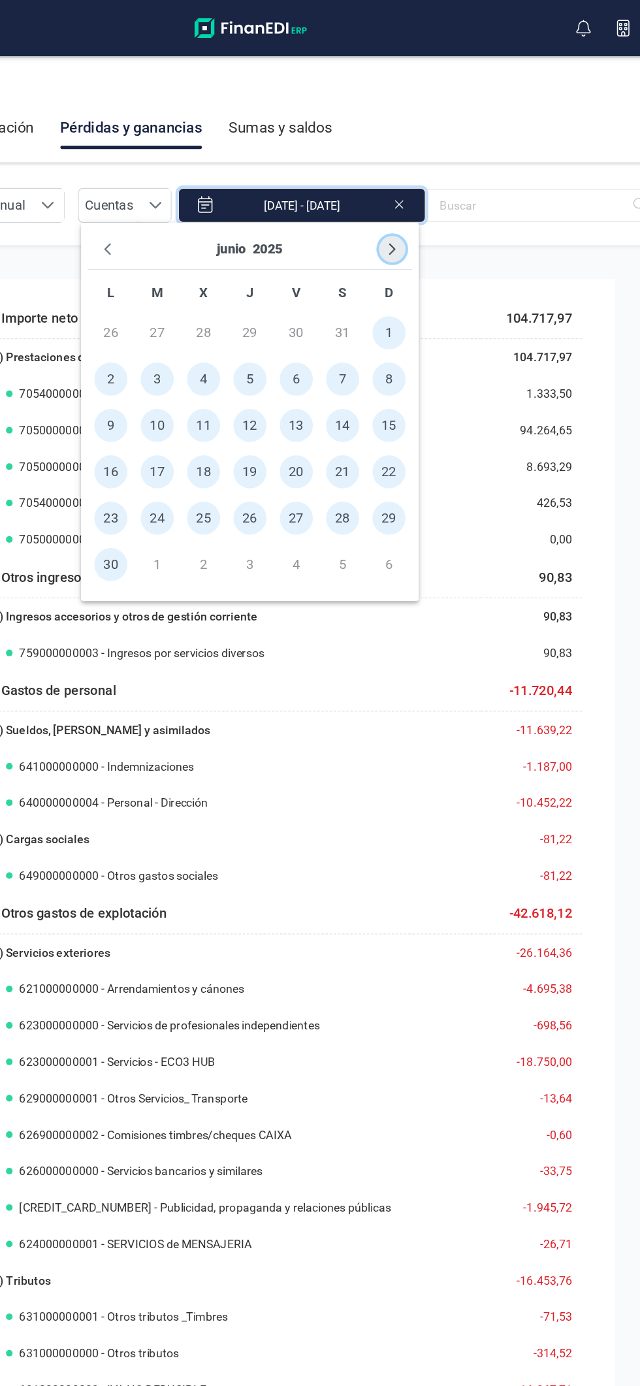
click at [405, 196] on icon "Next Month" at bounding box center [405, 196] width 10 height 10
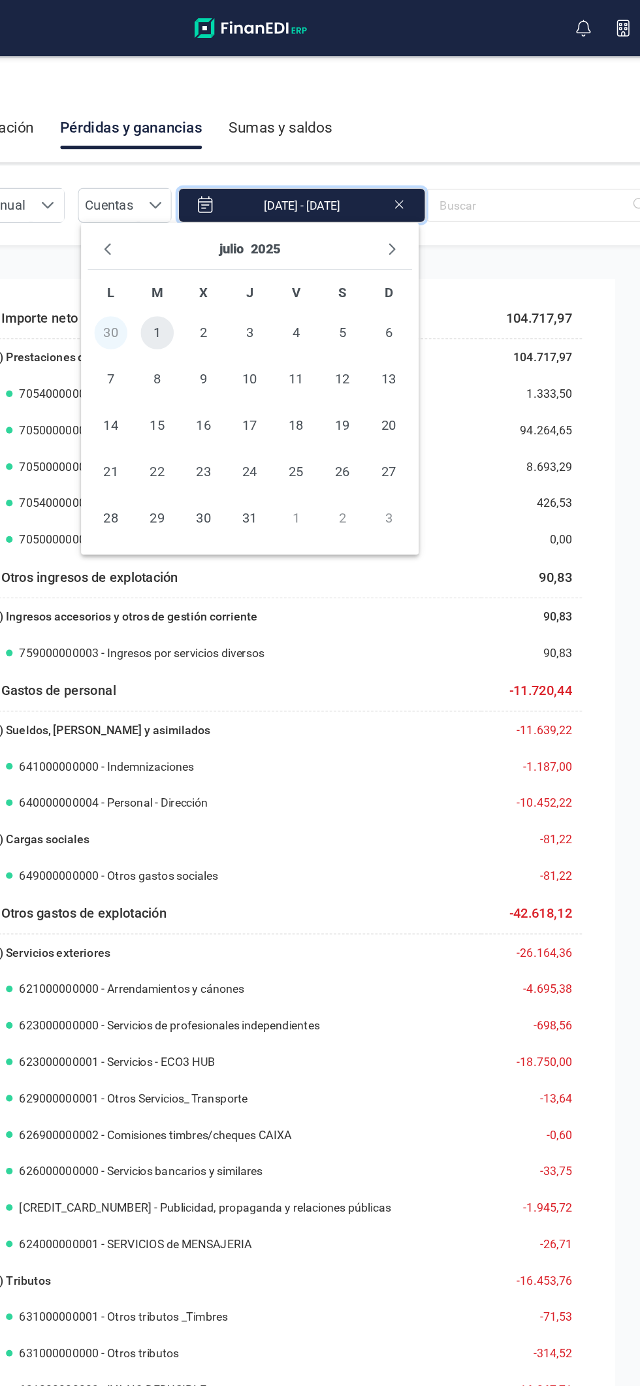
click at [219, 262] on span "1" at bounding box center [220, 263] width 26 height 26
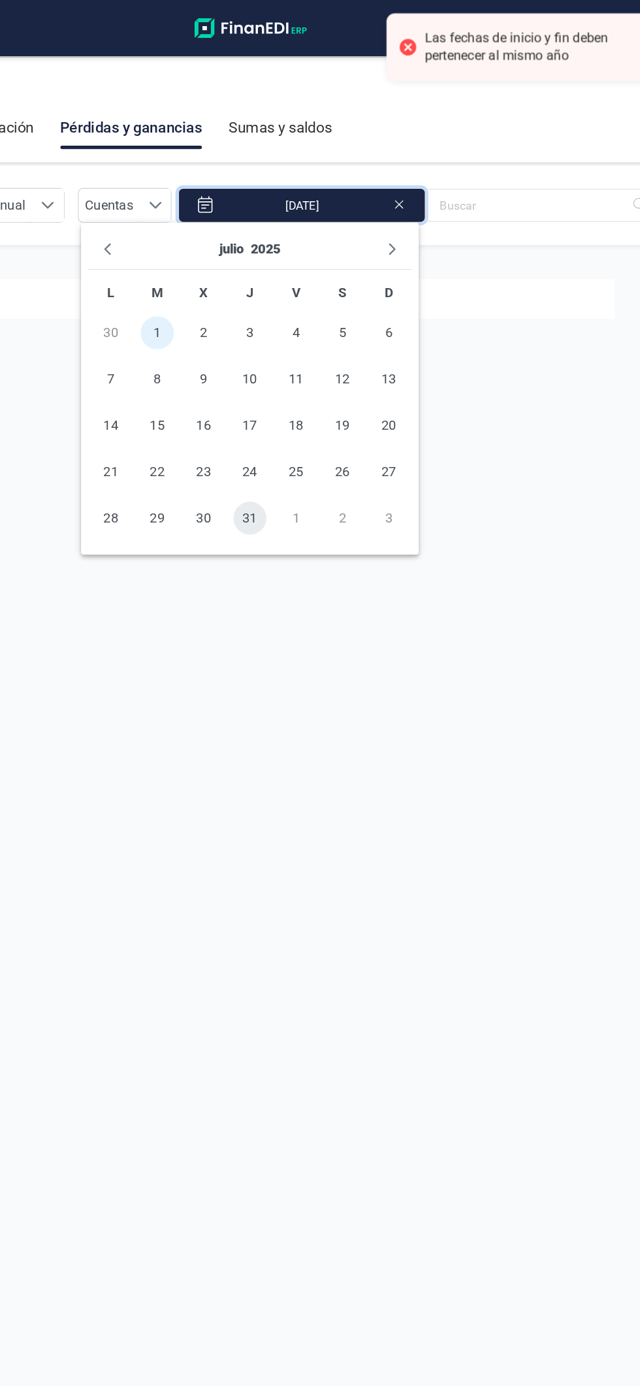
click at [293, 410] on span "31" at bounding box center [293, 409] width 26 height 26
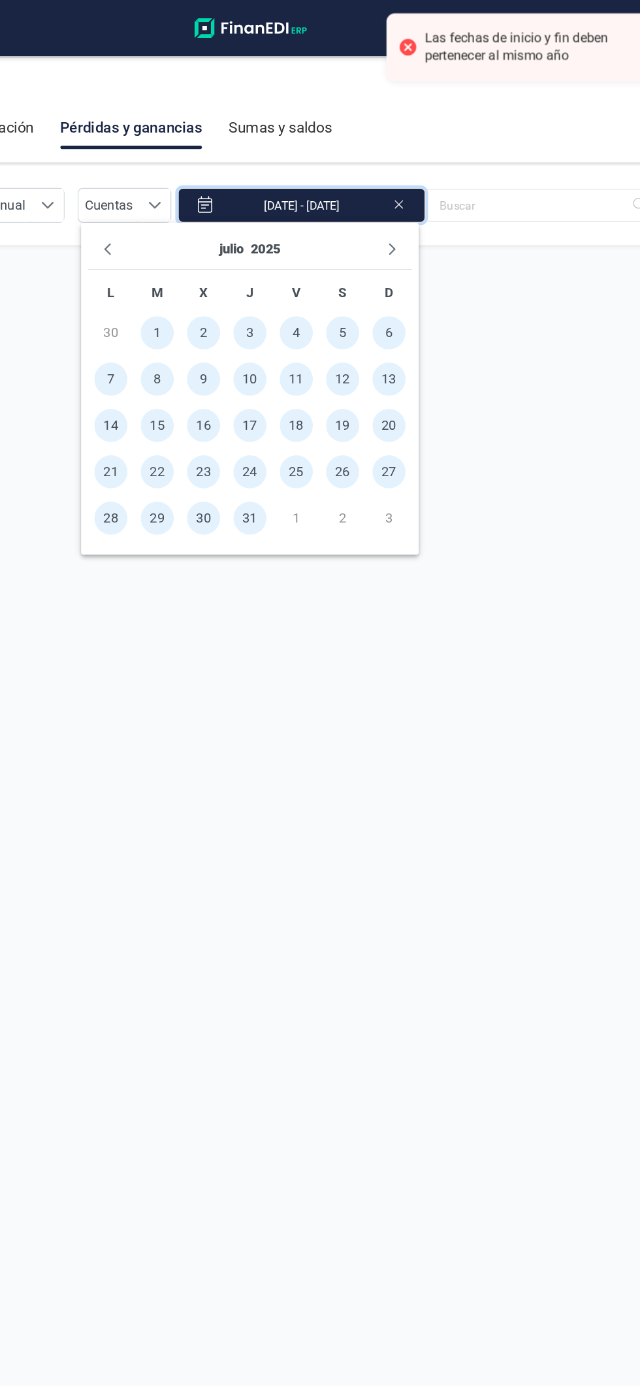
click at [440, 679] on section "Pérdidas y ganancias Anual Anual Cuentas Cuentas [DATE] - [DATE]" at bounding box center [320, 734] width 640 height 1207
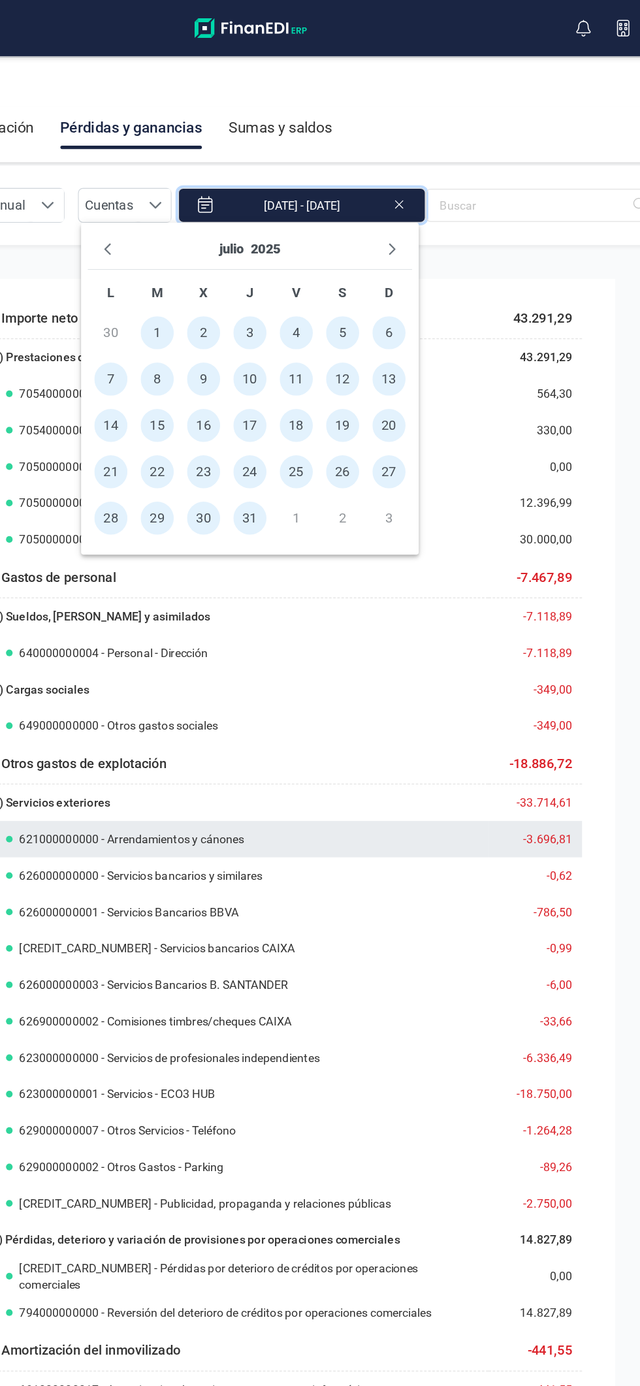
click at [335, 656] on div "621000000000 - Arrendamientos y cánones" at bounding box center [291, 662] width 380 height 13
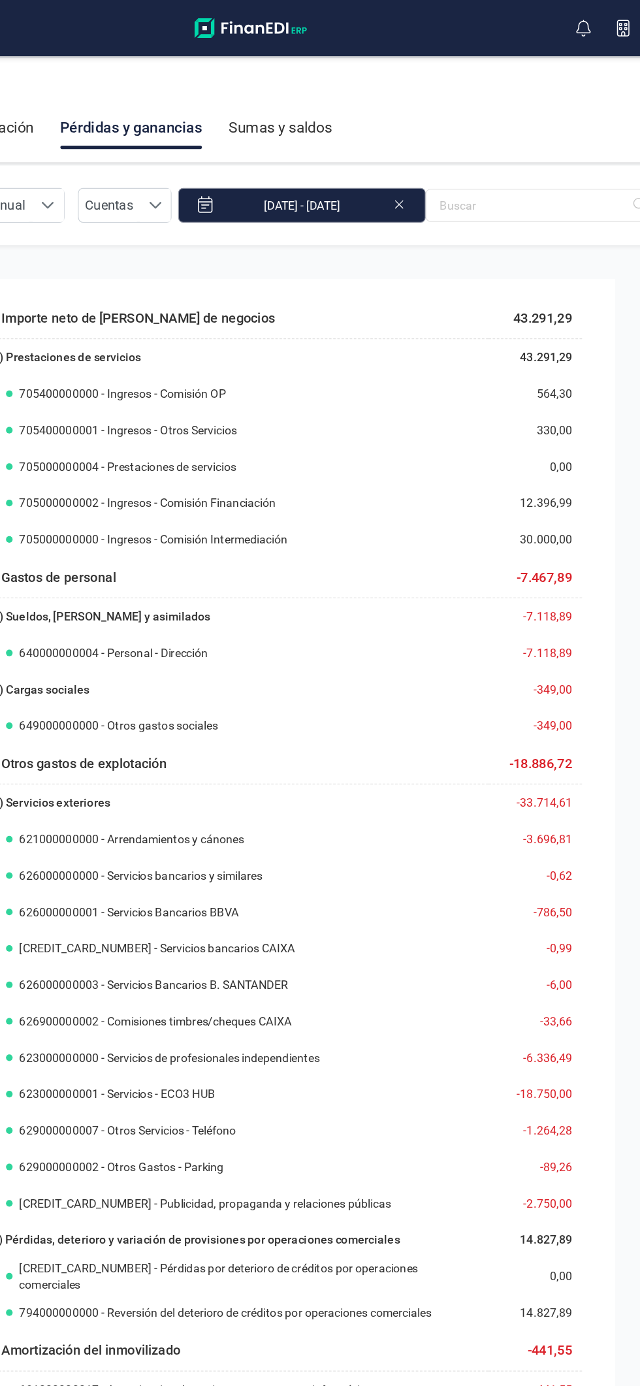
click at [378, 162] on input "[DATE] - [DATE]" at bounding box center [333, 161] width 195 height 27
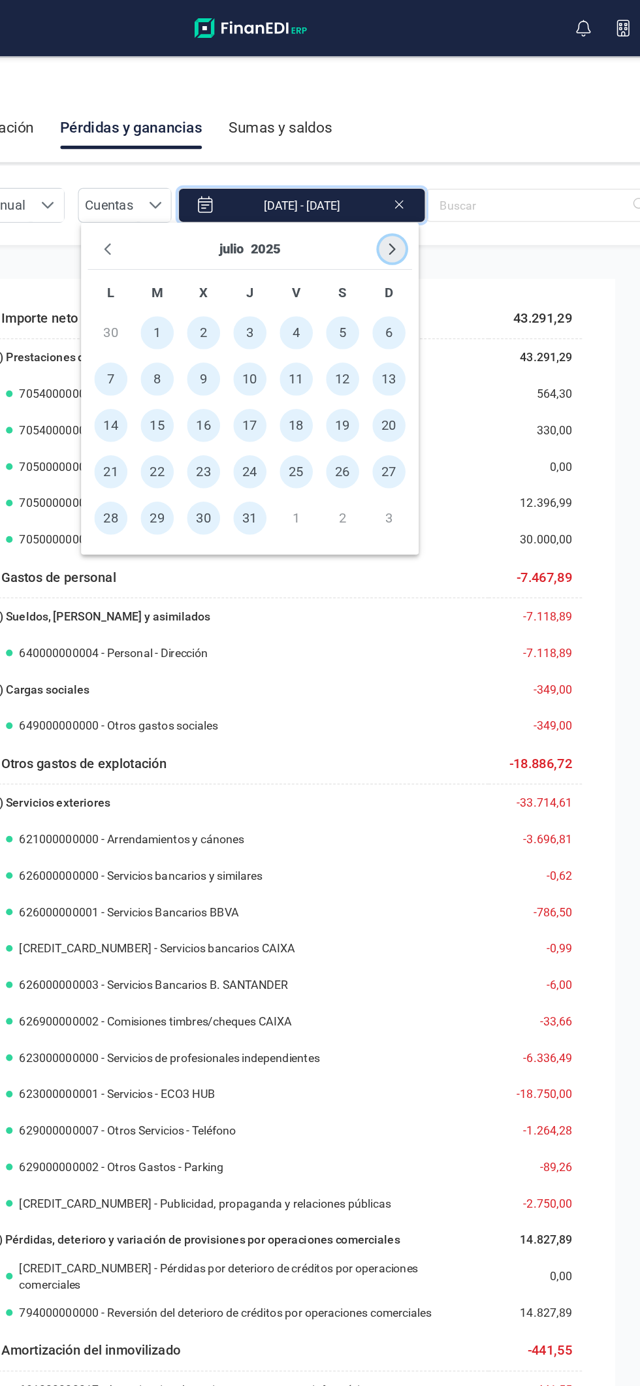
click at [410, 191] on icon "Next Month" at bounding box center [405, 196] width 10 height 10
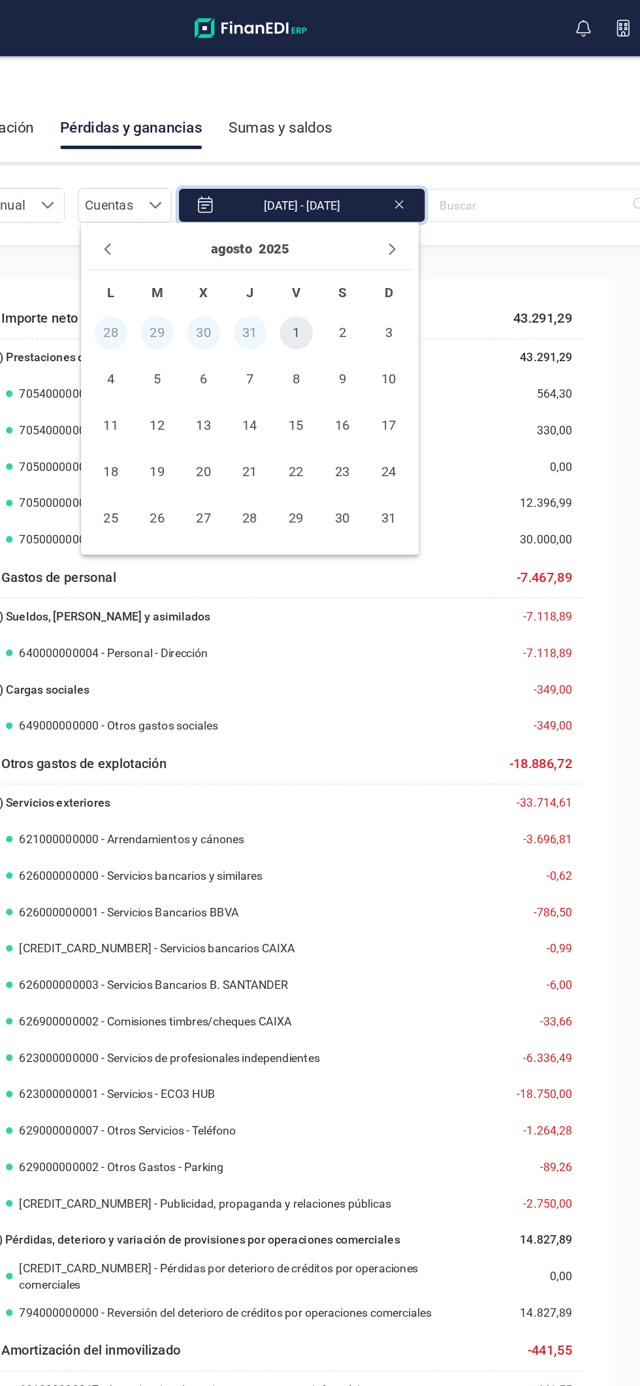
click at [329, 264] on span "1" at bounding box center [330, 263] width 26 height 26
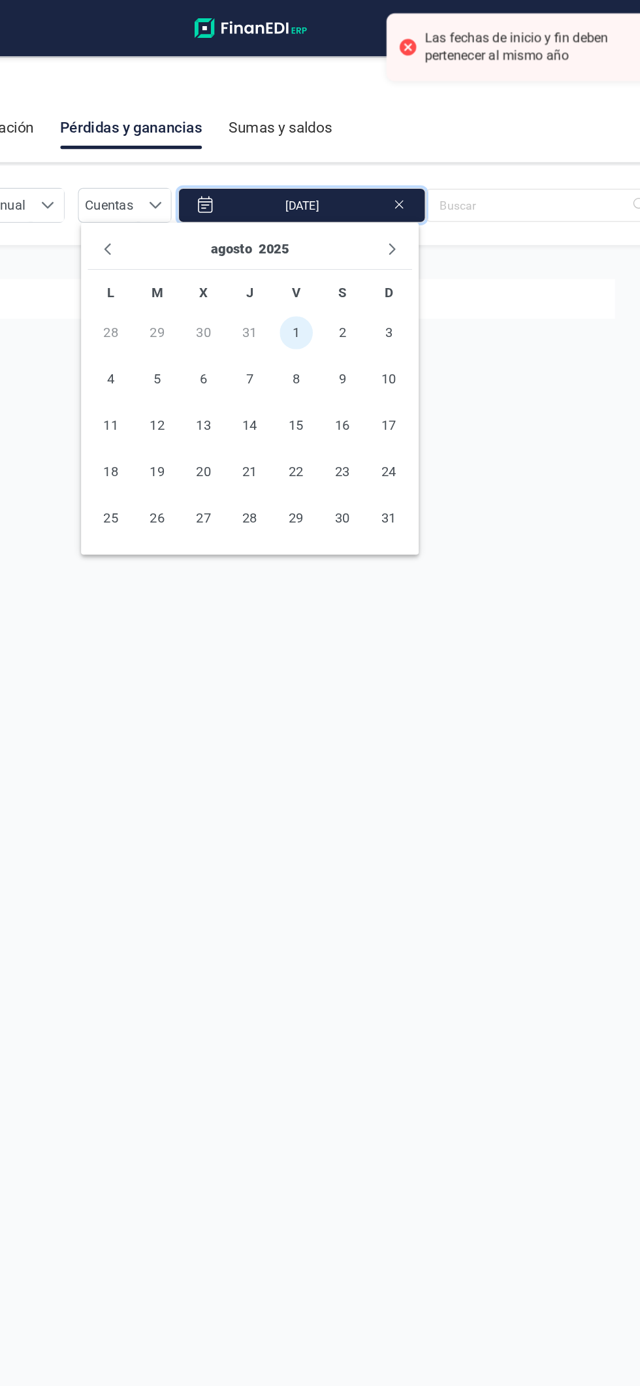
click at [419, 426] on td "31" at bounding box center [403, 409] width 37 height 37
click at [413, 418] on td "31" at bounding box center [403, 409] width 37 height 37
click at [402, 423] on td "31" at bounding box center [403, 409] width 37 height 37
click at [402, 408] on span "31" at bounding box center [403, 409] width 26 height 26
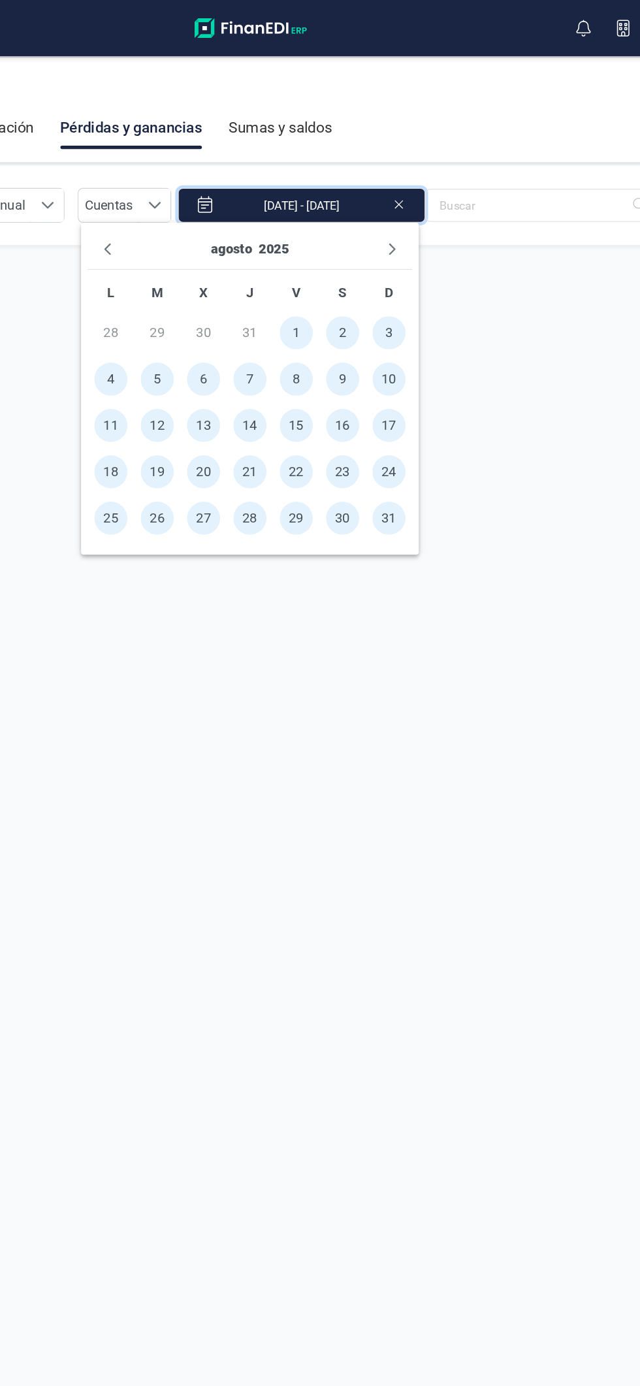
click at [356, 709] on section "Pérdidas y ganancias Anual Anual Cuentas Cuentas [DATE] - [DATE]" at bounding box center [320, 734] width 640 height 1207
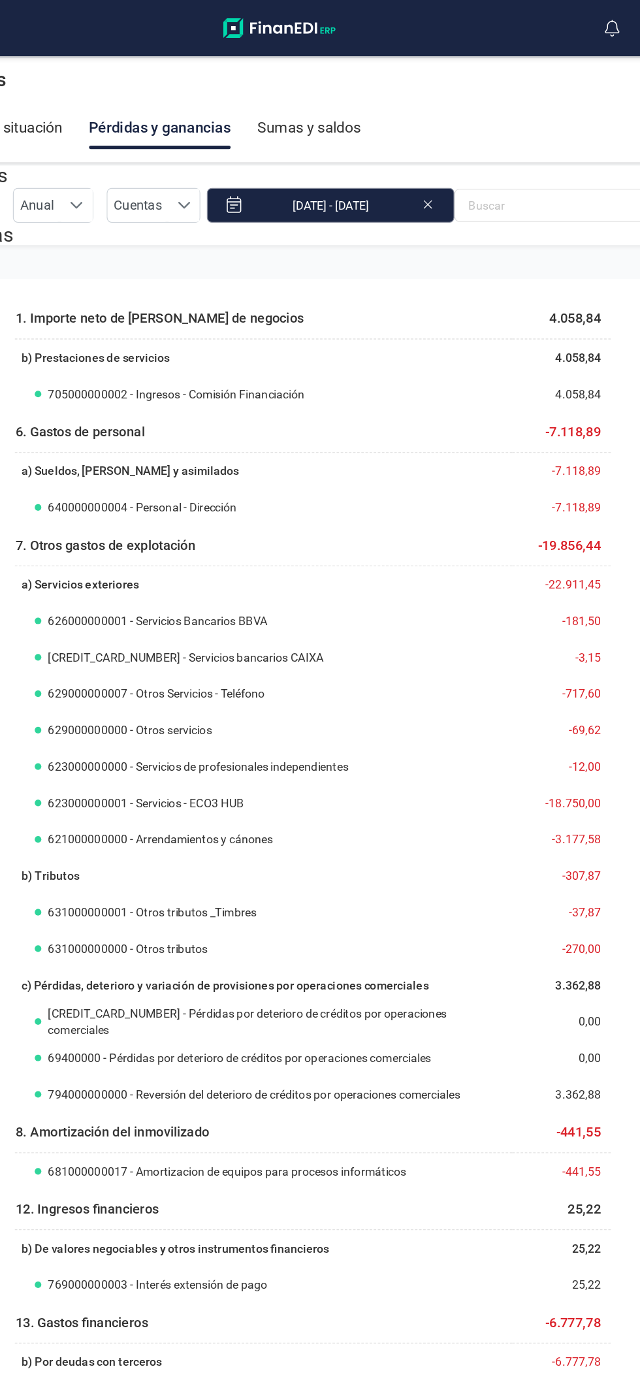
click at [383, 167] on input "[DATE] - [DATE]" at bounding box center [333, 161] width 195 height 27
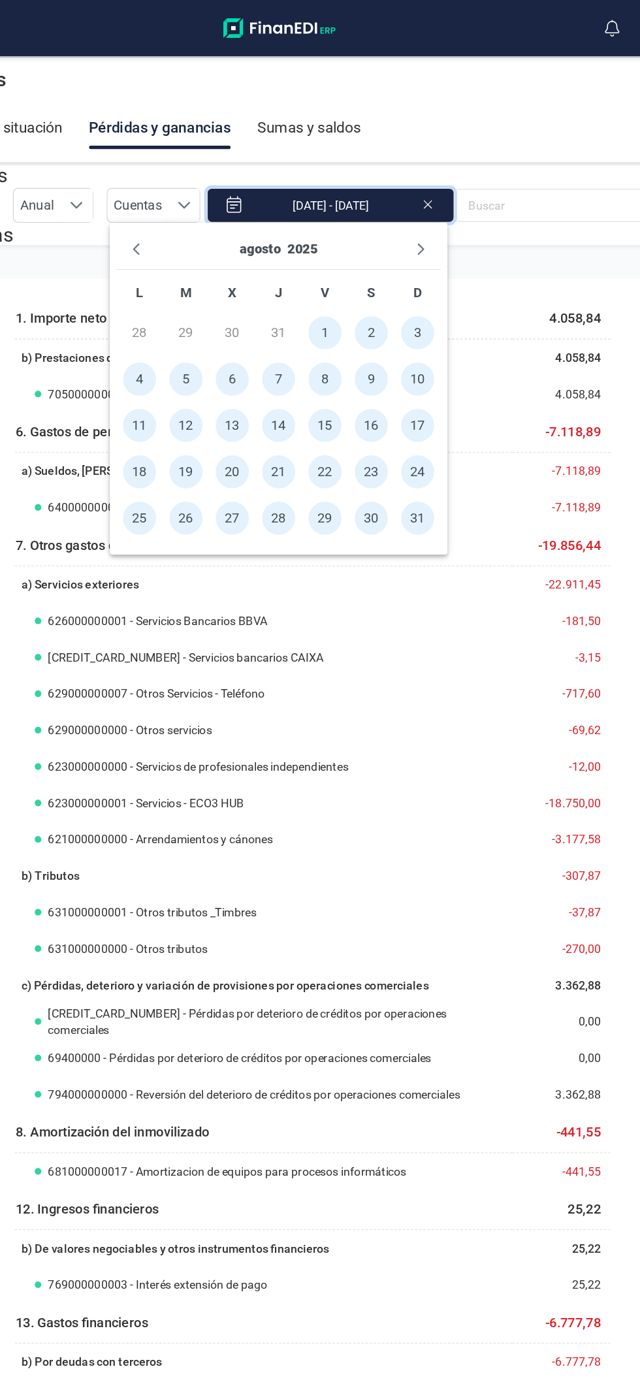
click at [416, 203] on div "agosto 2025" at bounding box center [293, 197] width 256 height 32
click at [405, 196] on icon "Next Month" at bounding box center [405, 196] width 10 height 10
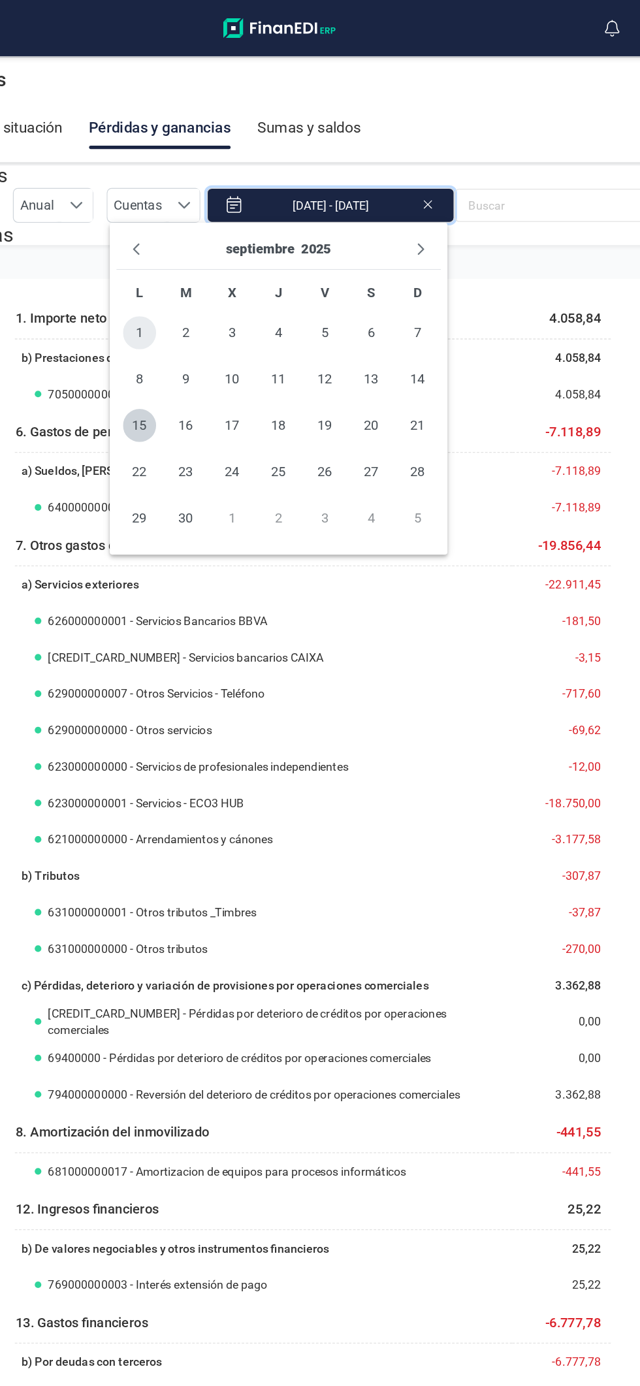
click at [184, 262] on span "1" at bounding box center [183, 263] width 26 height 26
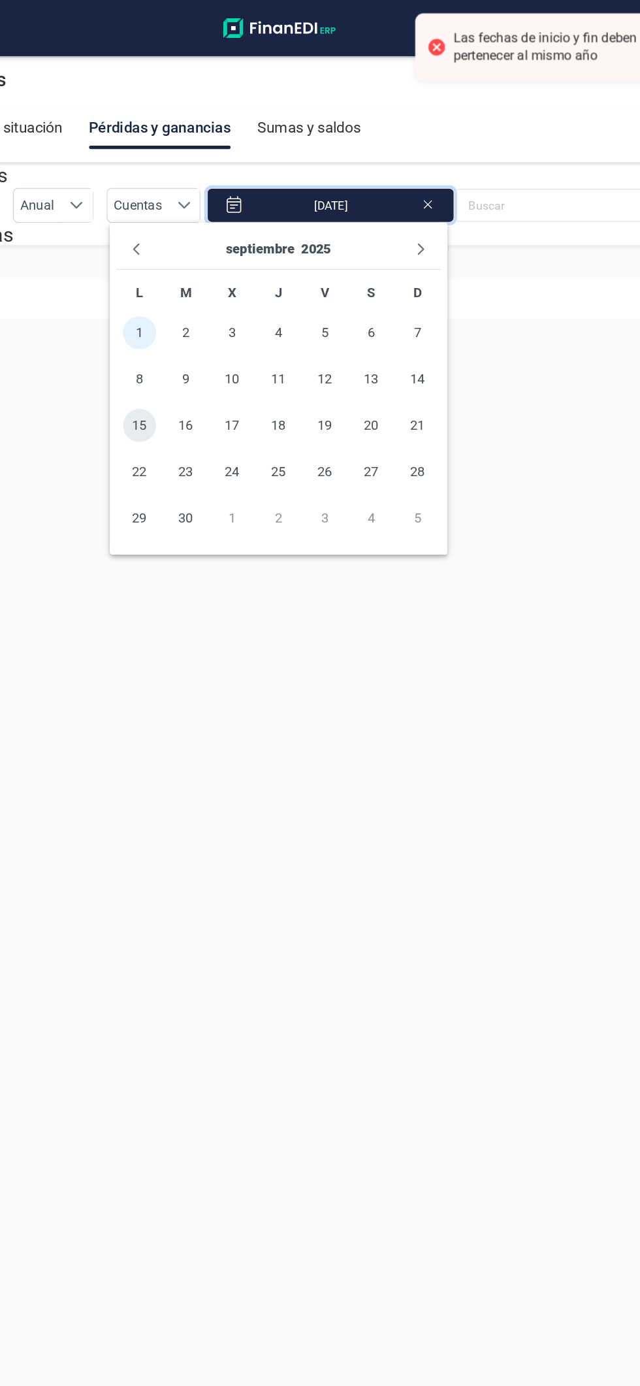
click at [183, 337] on span "15" at bounding box center [183, 336] width 26 height 26
type input "[DATE] - [DATE]"
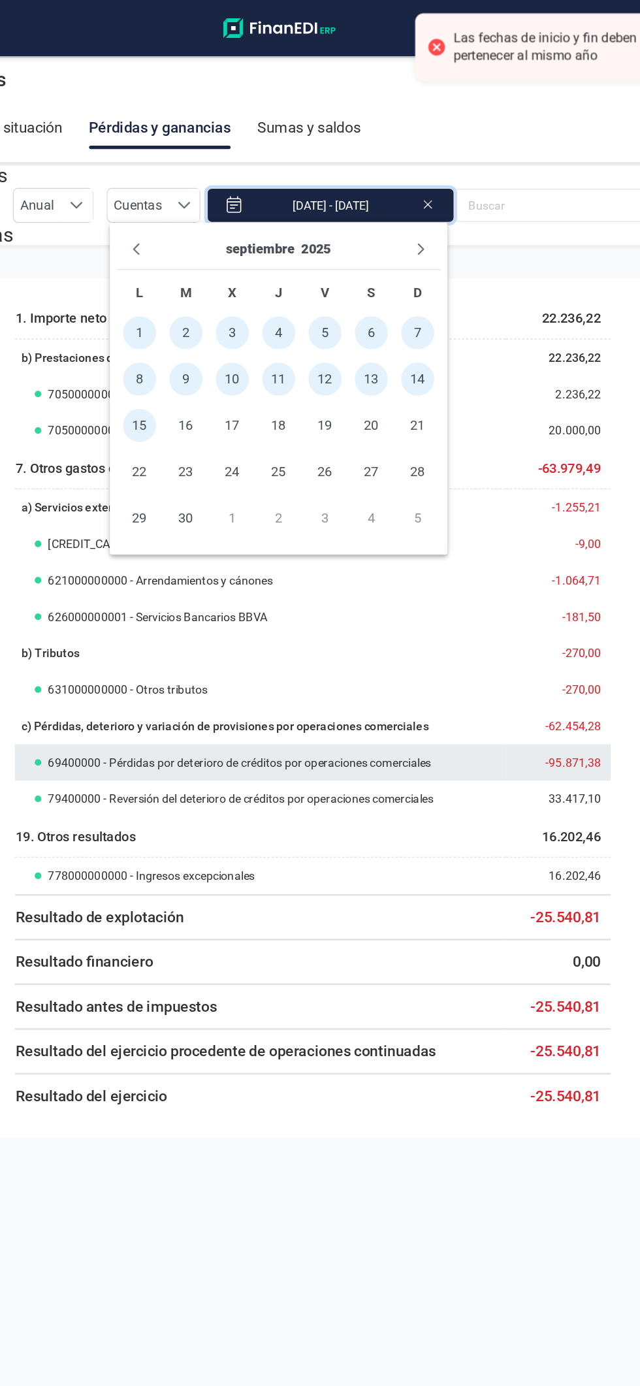
click at [312, 601] on span "69400000 - Pérdidas por deterioro de créditos por operaciones comerciales" at bounding box center [262, 601] width 302 height 13
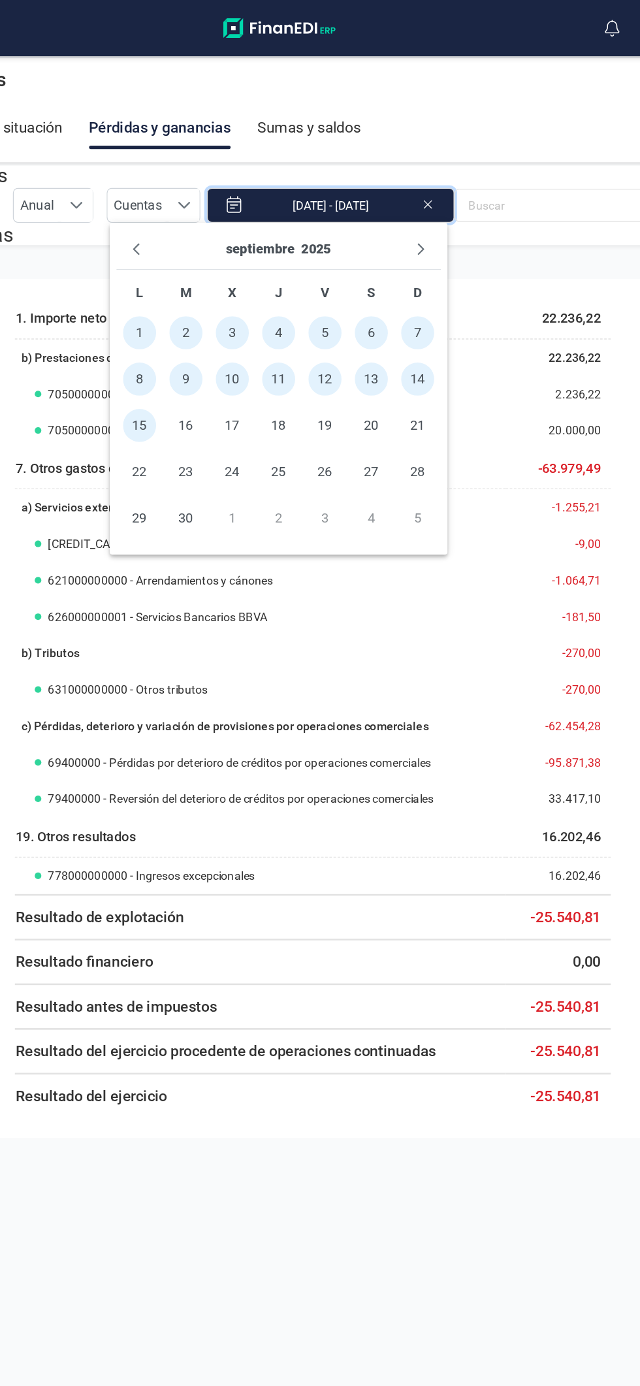
click at [345, 994] on section "1. Importe neto de [PERSON_NAME] de negocios 22.236,22 b) Prestaciones de servi…" at bounding box center [320, 797] width 640 height 1207
